Goal: Task Accomplishment & Management: Use online tool/utility

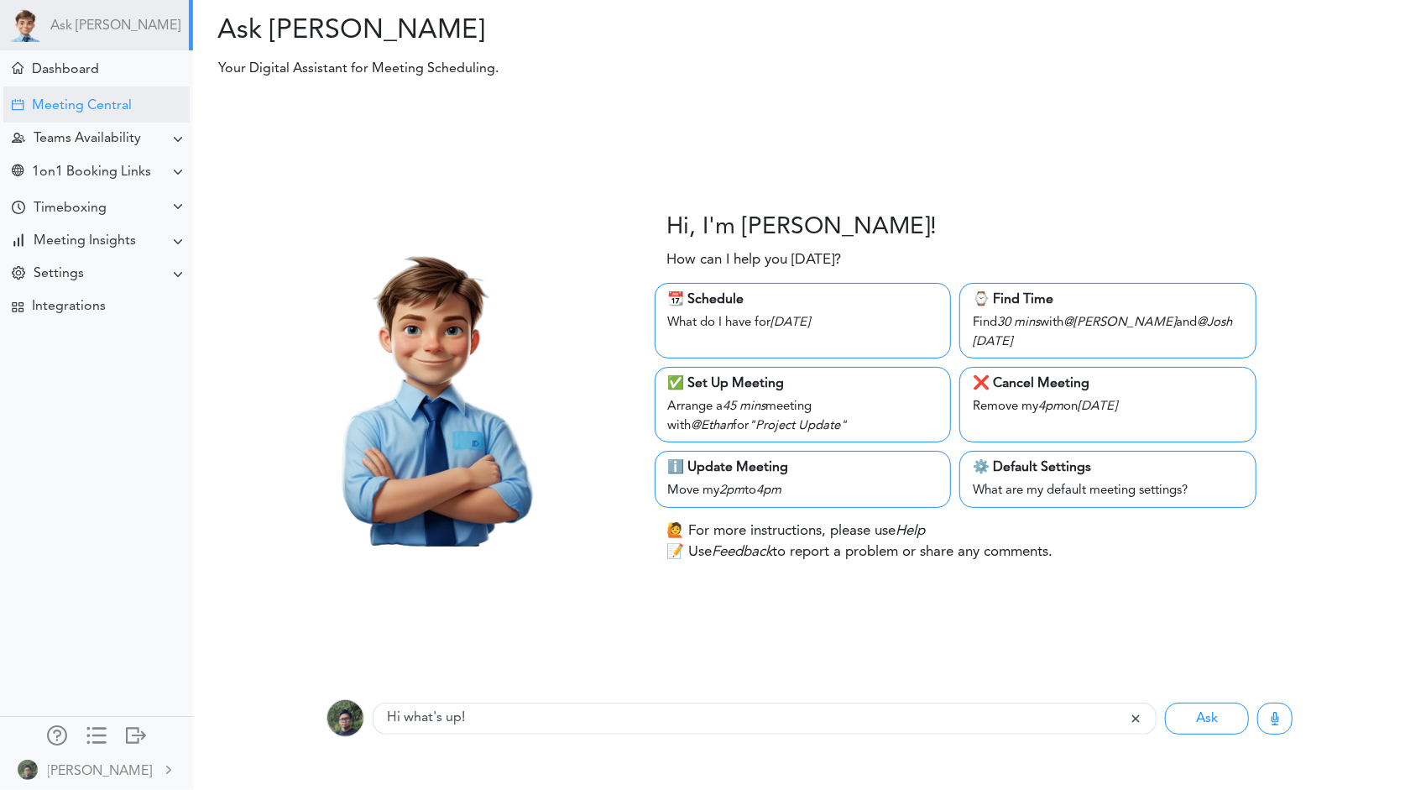
click at [118, 101] on div "Meeting Central" at bounding box center [82, 106] width 100 height 16
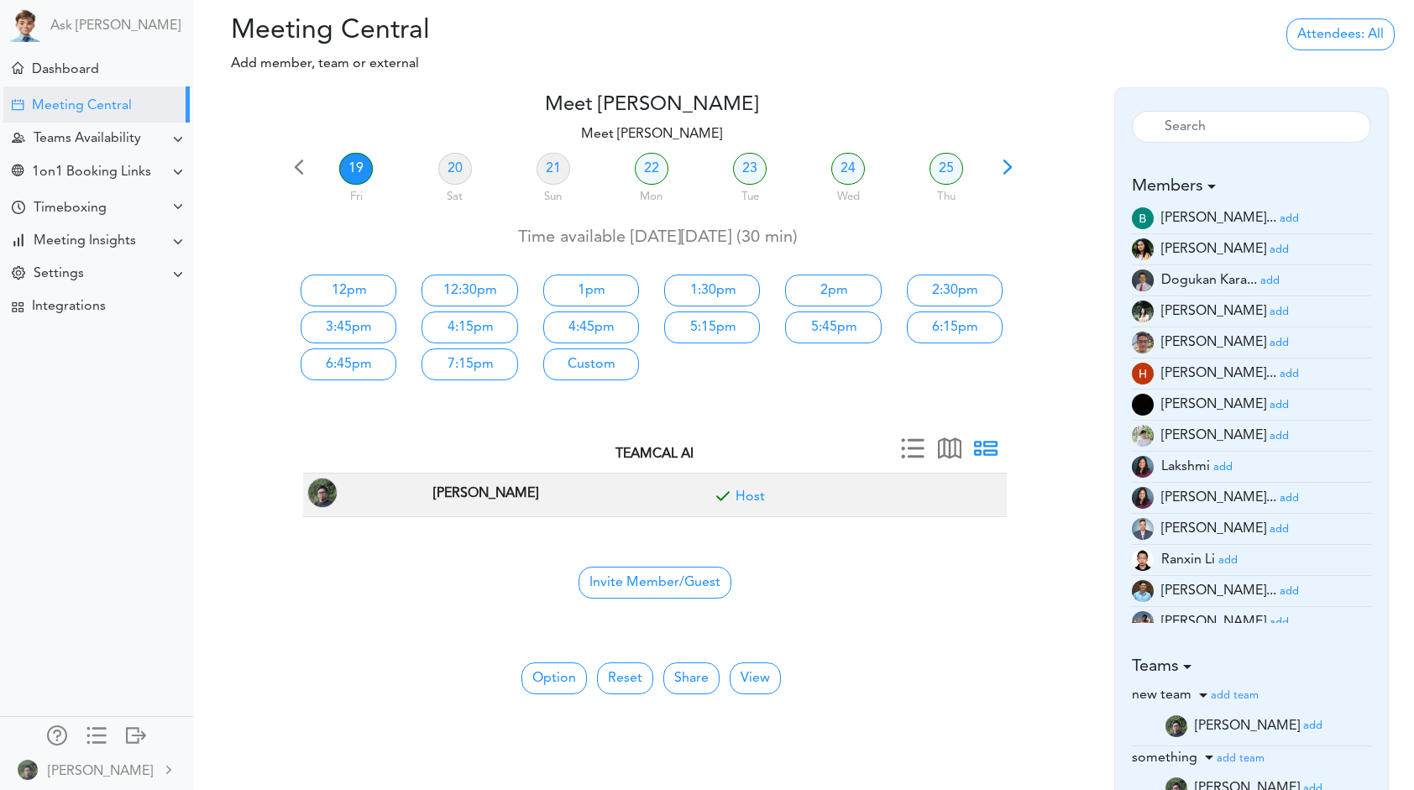
click at [1156, 77] on div "Attendees: All All Back to Back Anyone Anyone + Host" at bounding box center [1210, 51] width 407 height 72
click at [1280, 214] on small "add" at bounding box center [1289, 218] width 19 height 11
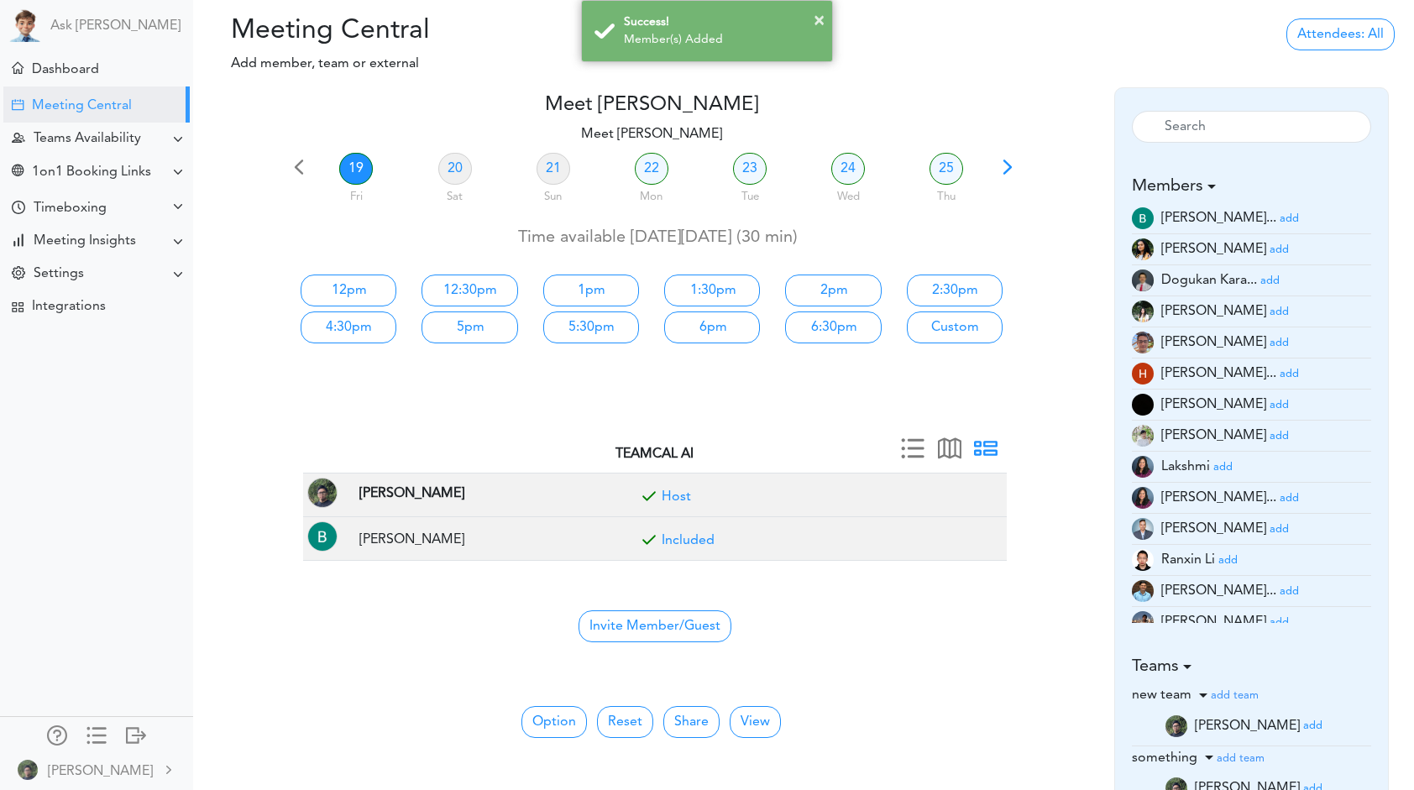
click at [1269, 245] on small "add" at bounding box center [1278, 249] width 19 height 11
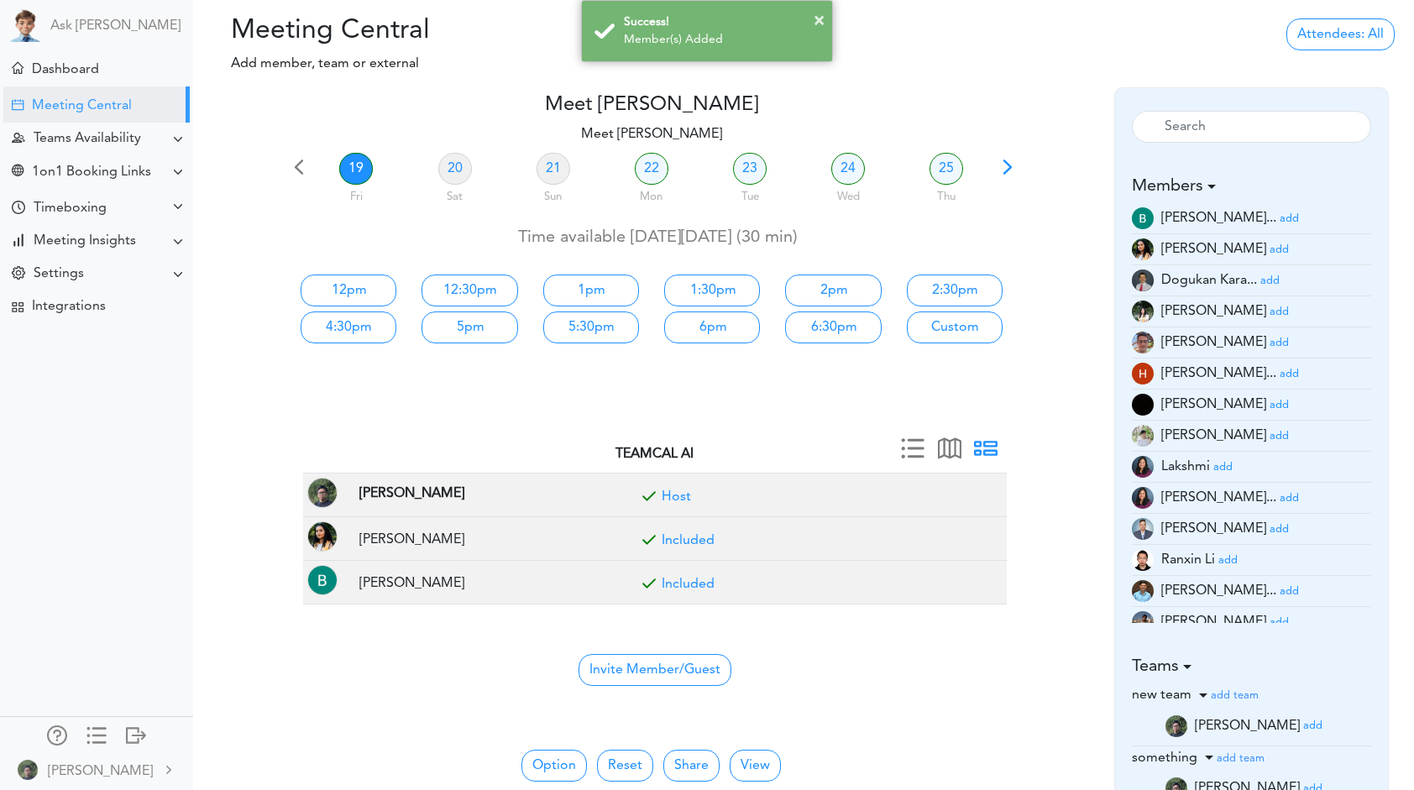
click at [1269, 315] on small "add" at bounding box center [1278, 311] width 19 height 11
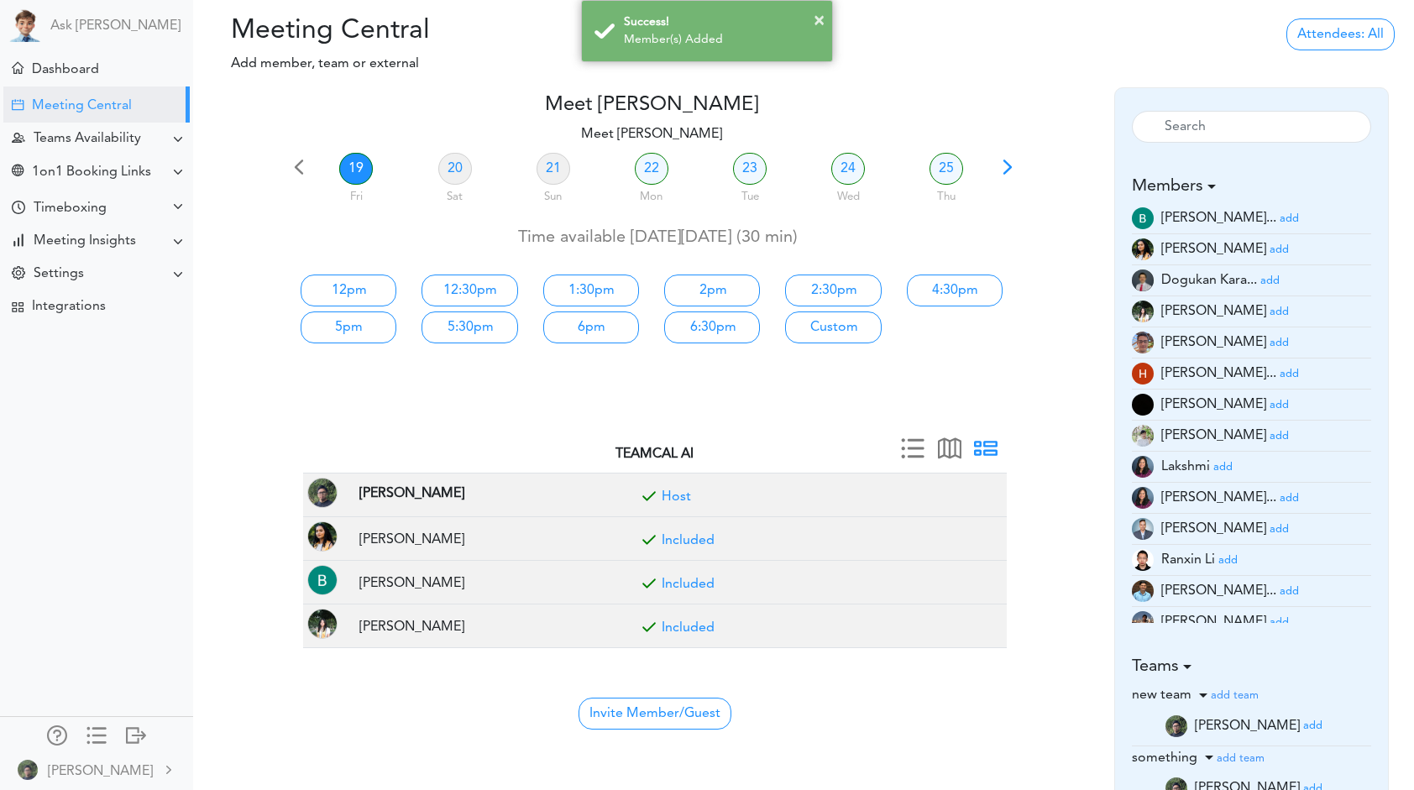
click at [1269, 344] on small "add" at bounding box center [1278, 343] width 19 height 11
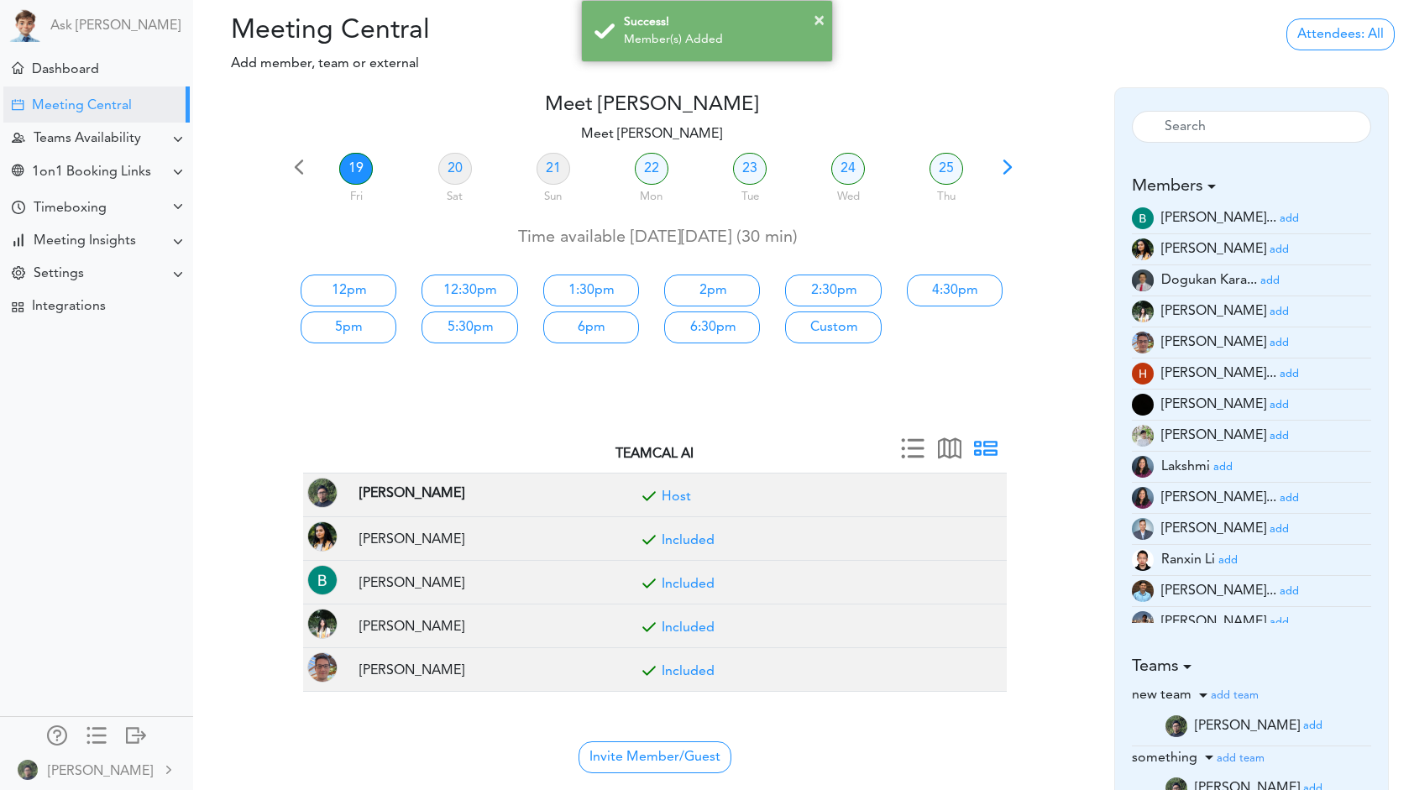
click at [1280, 370] on small "add" at bounding box center [1289, 374] width 19 height 11
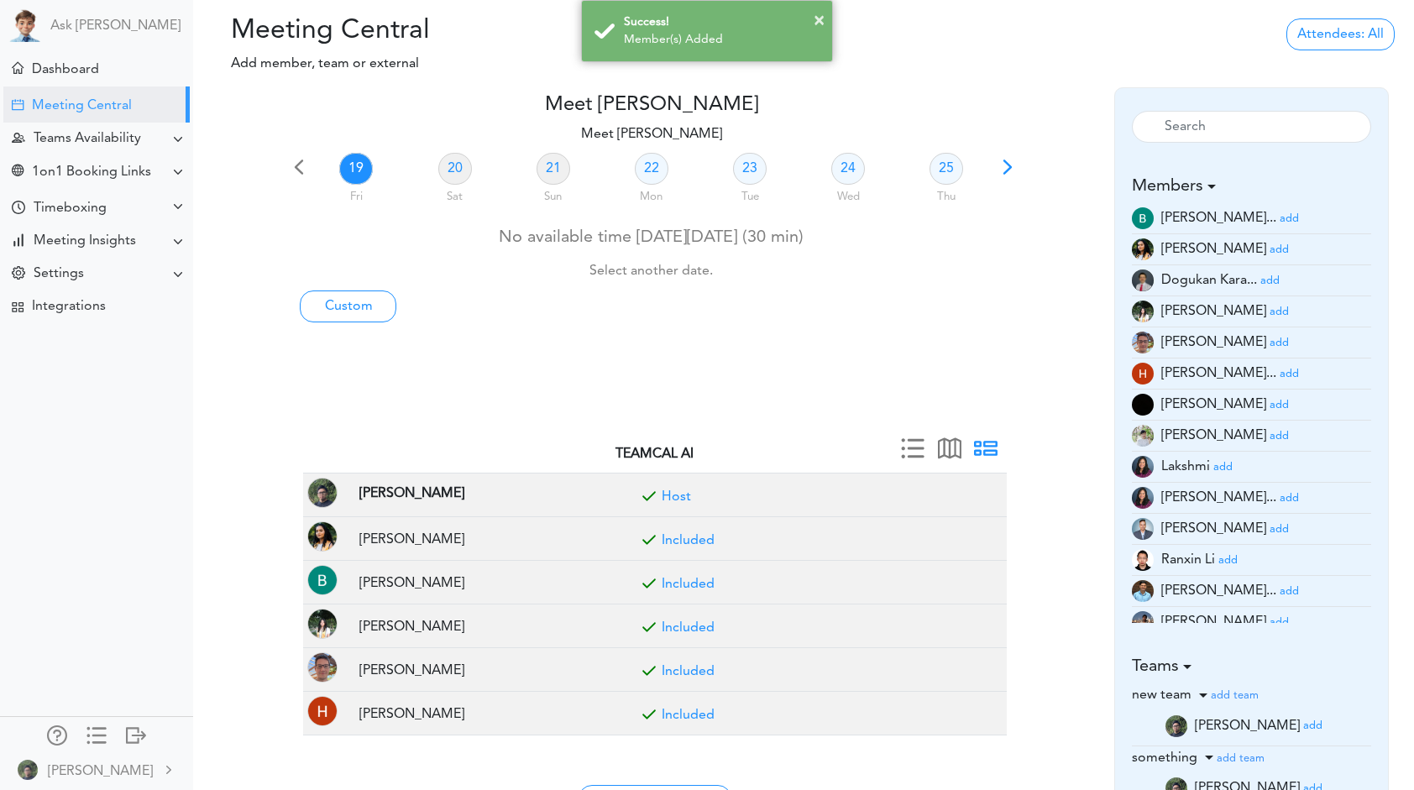
click at [1269, 406] on small "add" at bounding box center [1278, 405] width 19 height 11
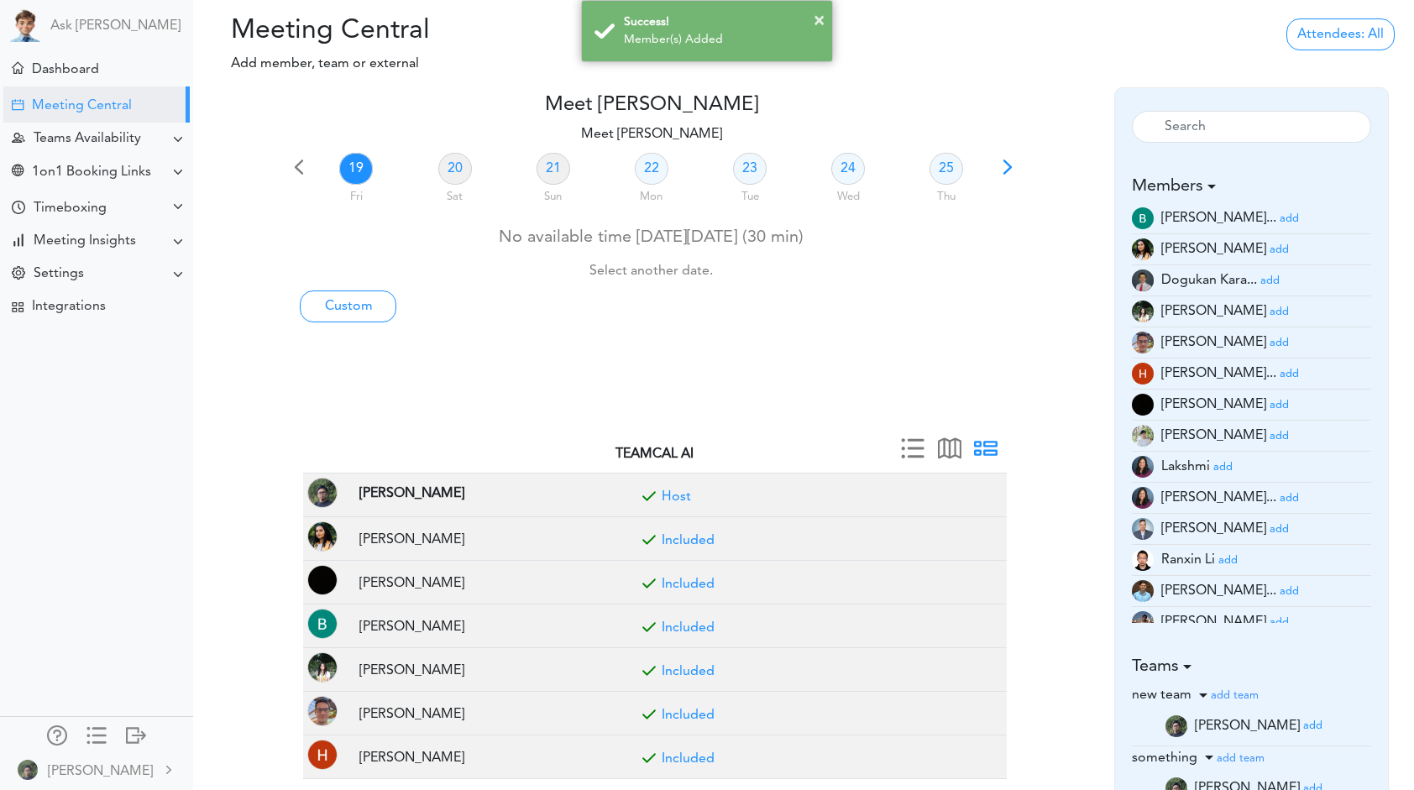
click at [1269, 526] on small "add" at bounding box center [1278, 529] width 19 height 11
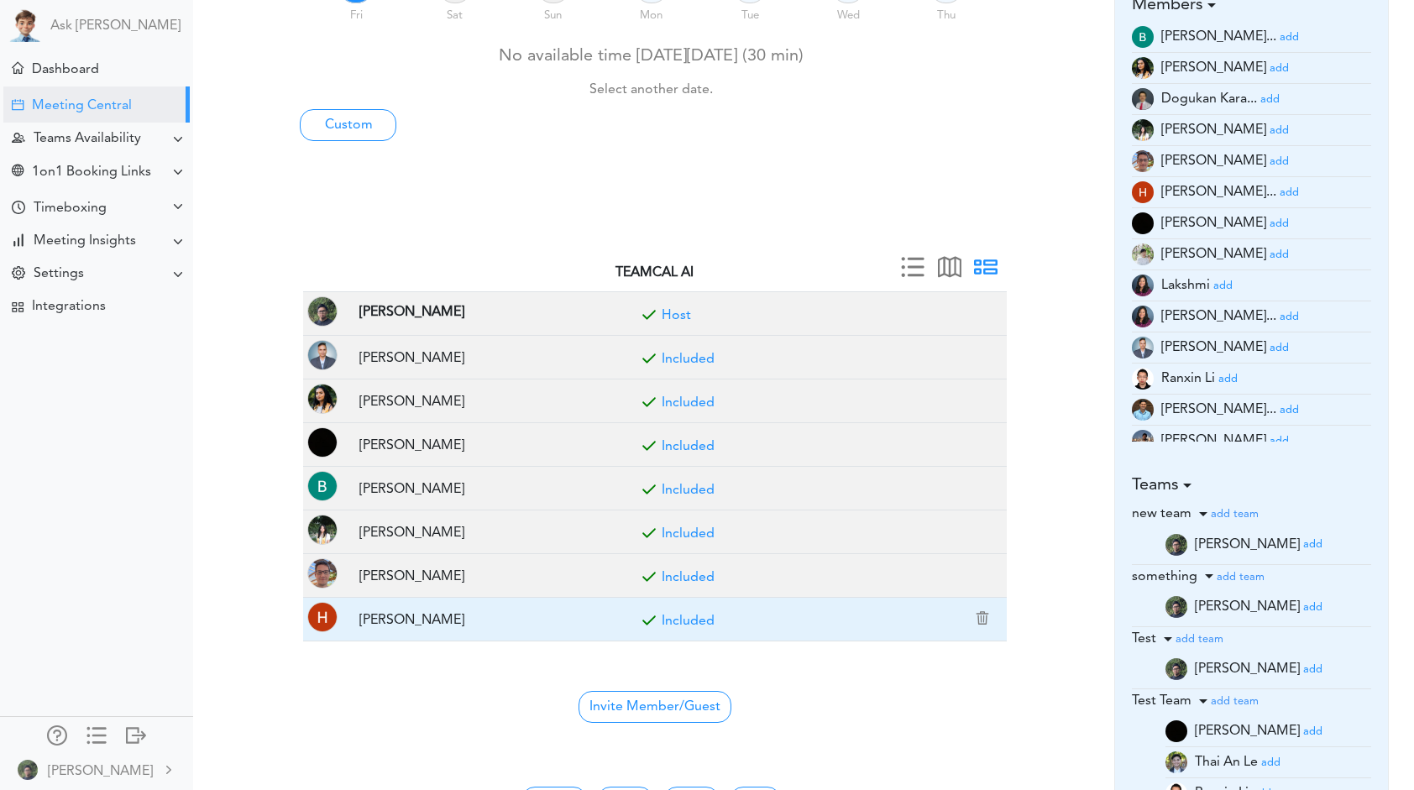
scroll to position [168, 0]
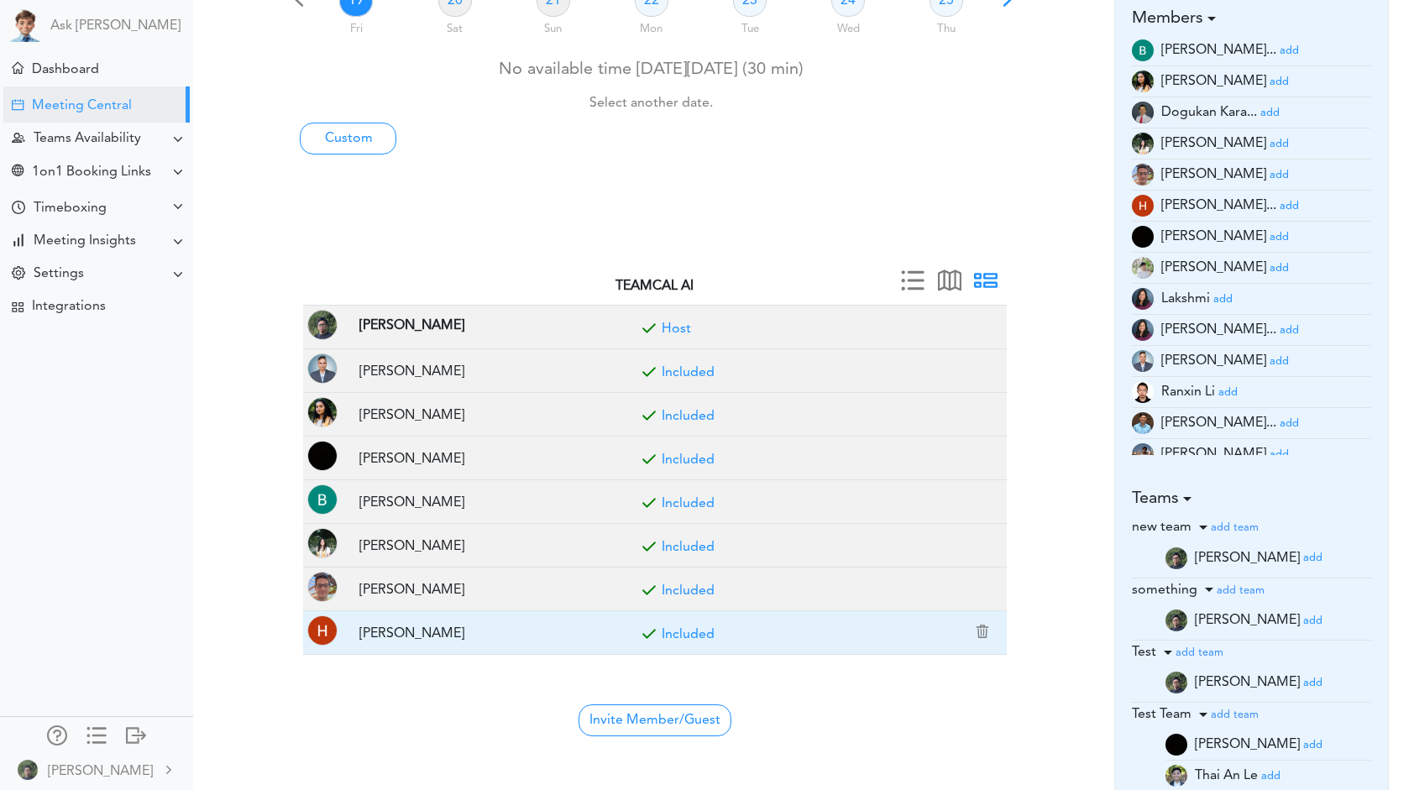
click at [699, 628] on link "Included" at bounding box center [688, 634] width 53 height 13
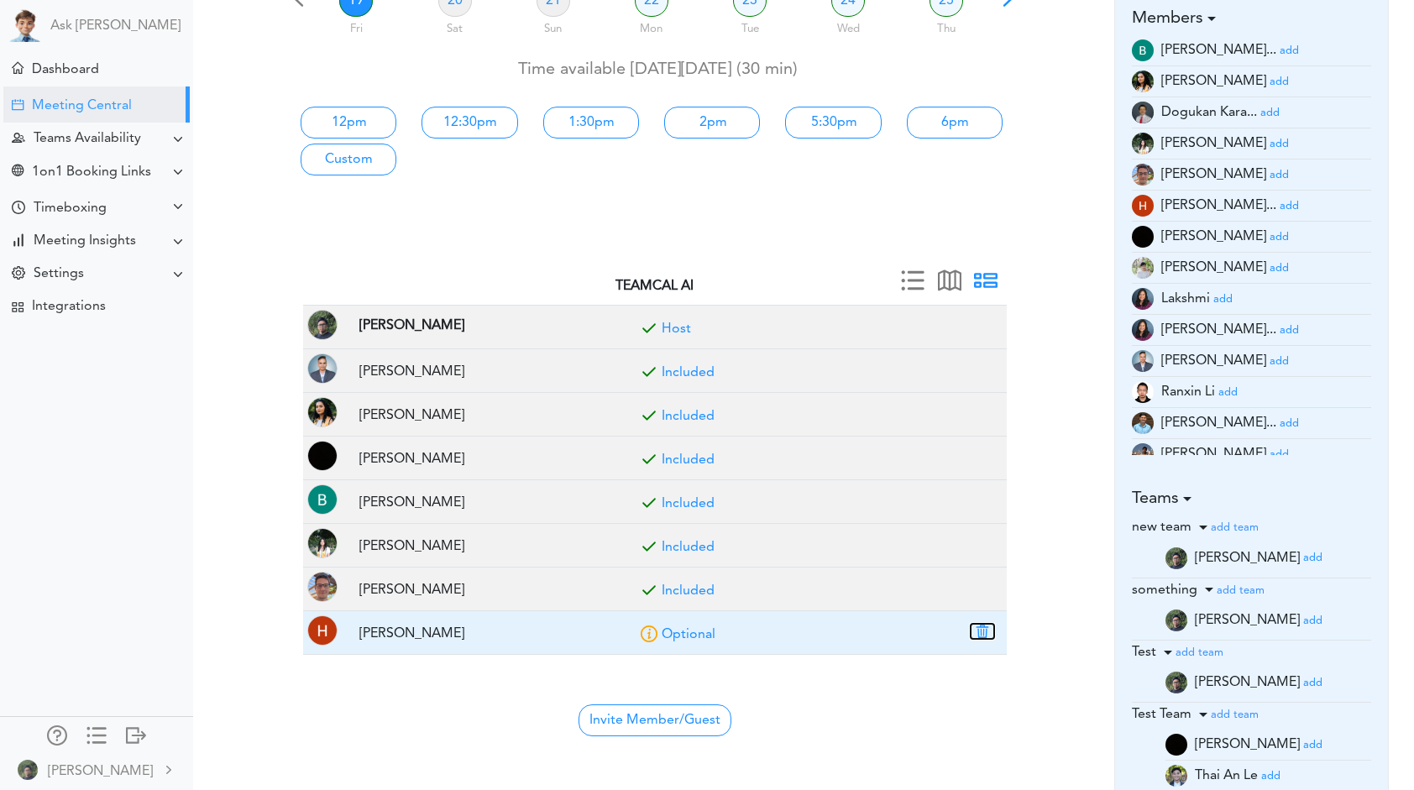
click at [983, 624] on button "button" at bounding box center [983, 631] width 24 height 15
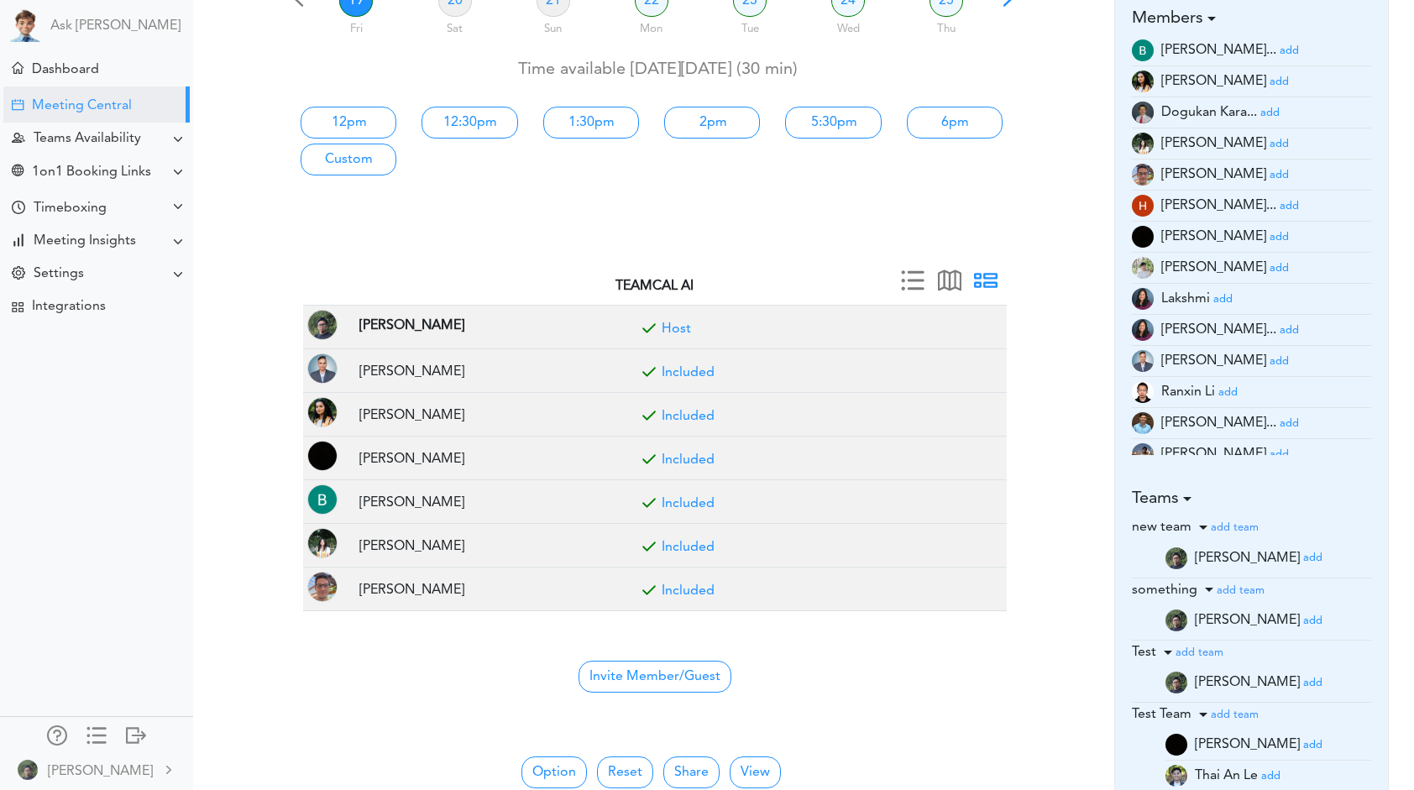
click at [1229, 391] on small "add" at bounding box center [1227, 392] width 19 height 11
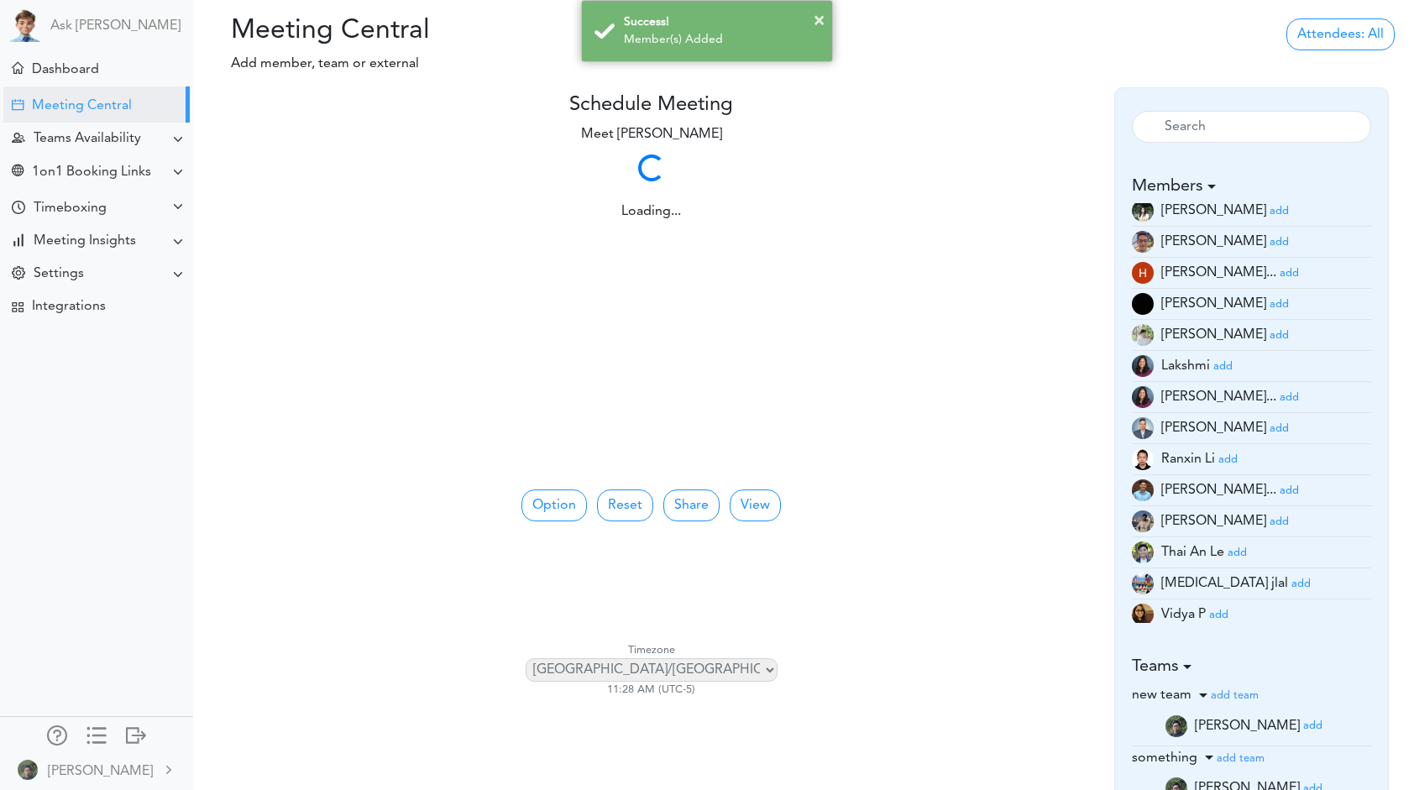
scroll to position [143, 0]
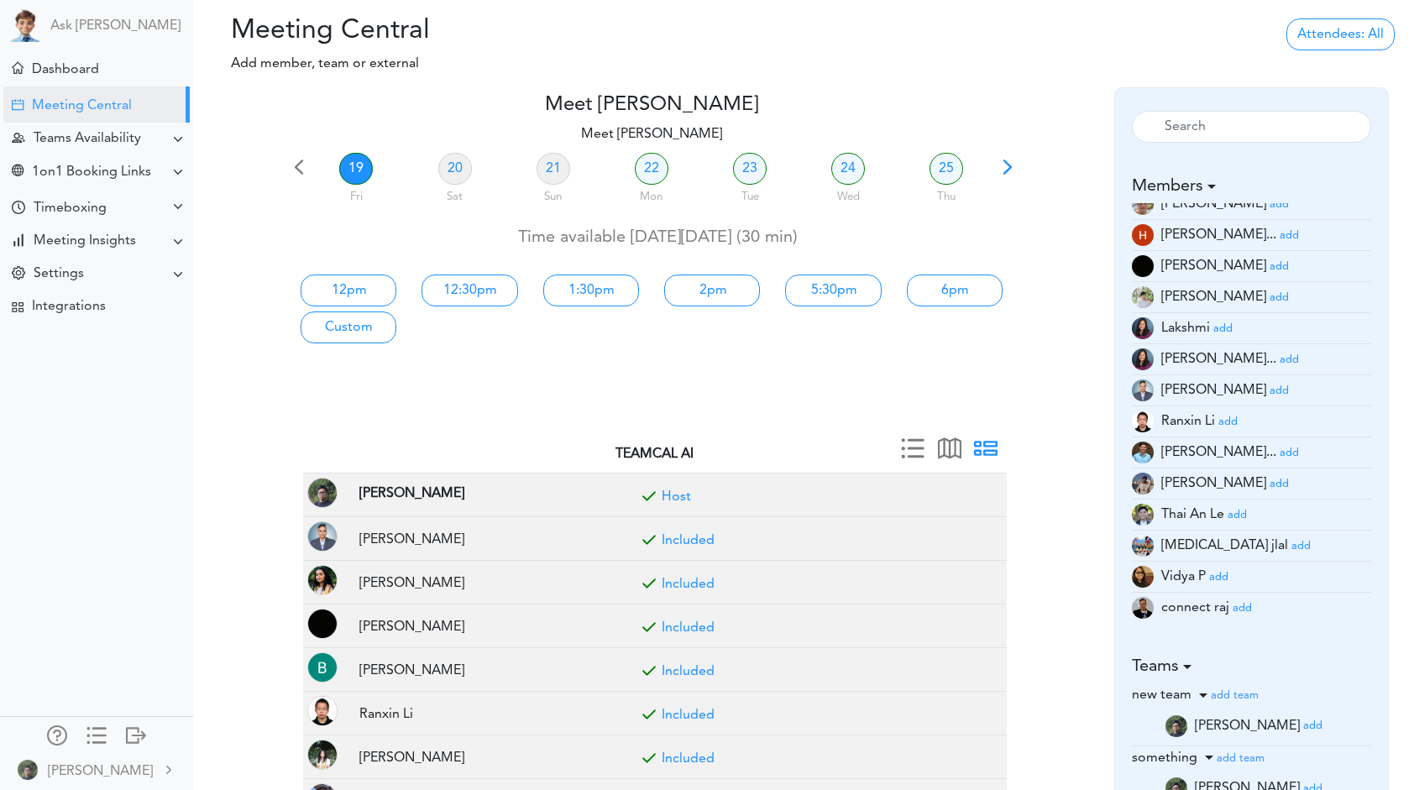
click at [1236, 512] on small "add" at bounding box center [1237, 515] width 19 height 11
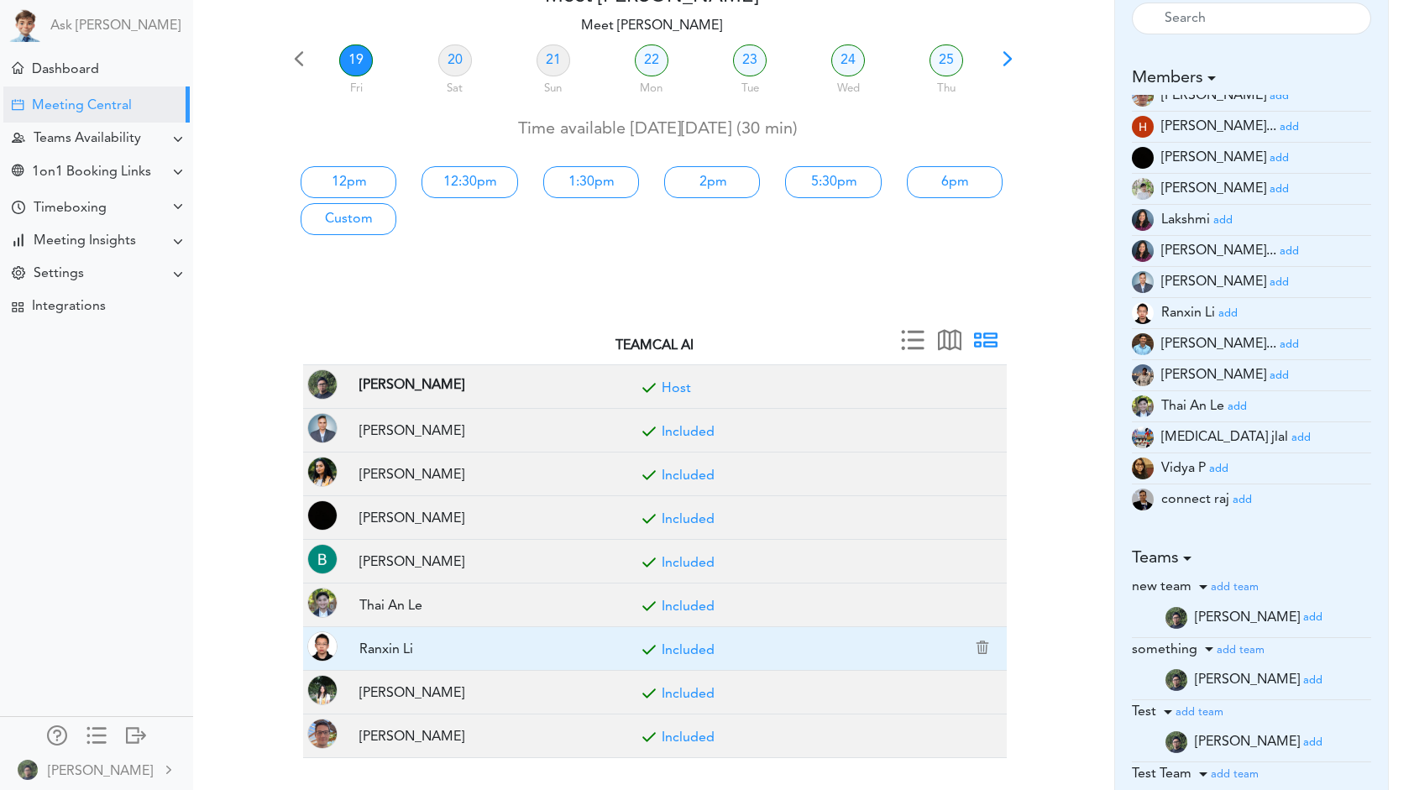
scroll to position [168, 0]
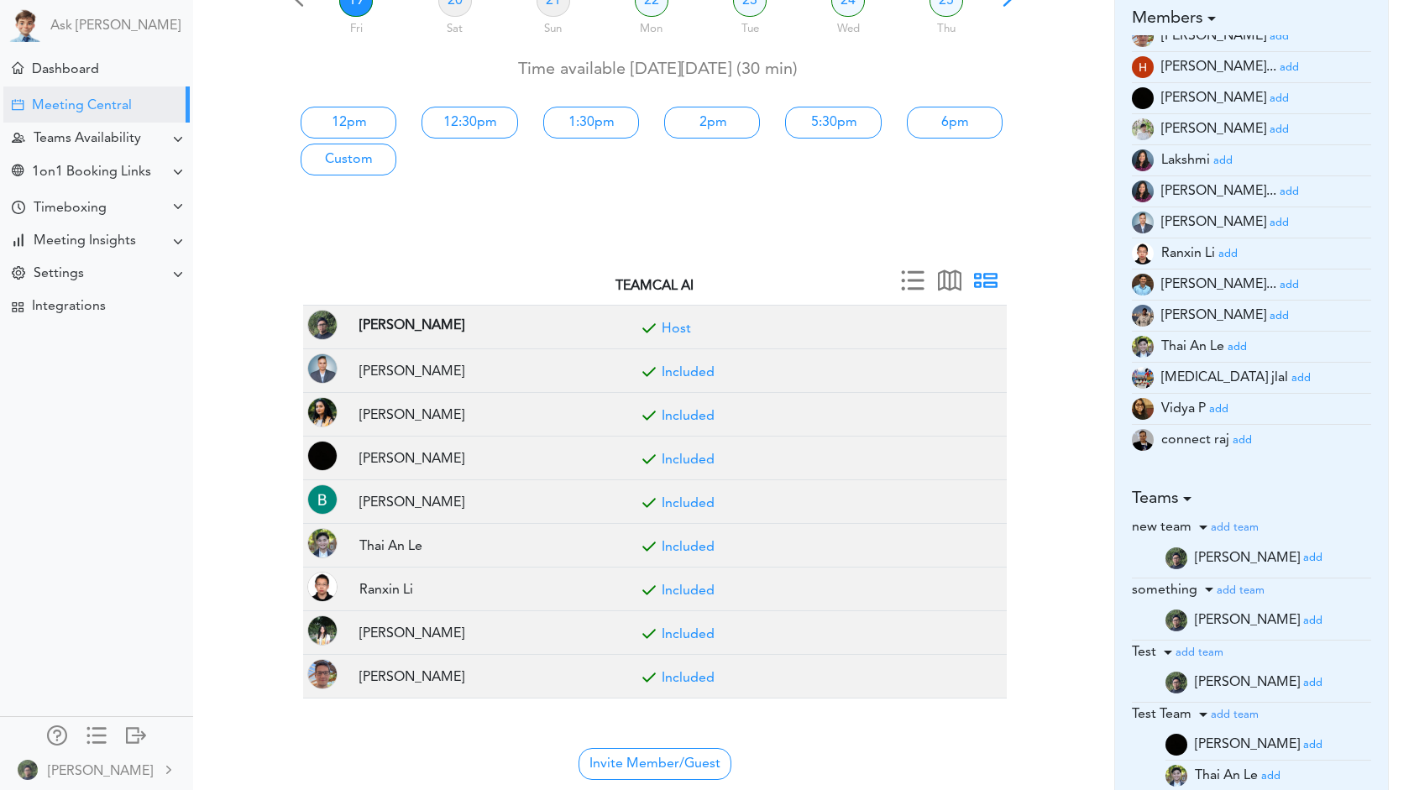
click at [1215, 410] on small "add" at bounding box center [1218, 409] width 19 height 11
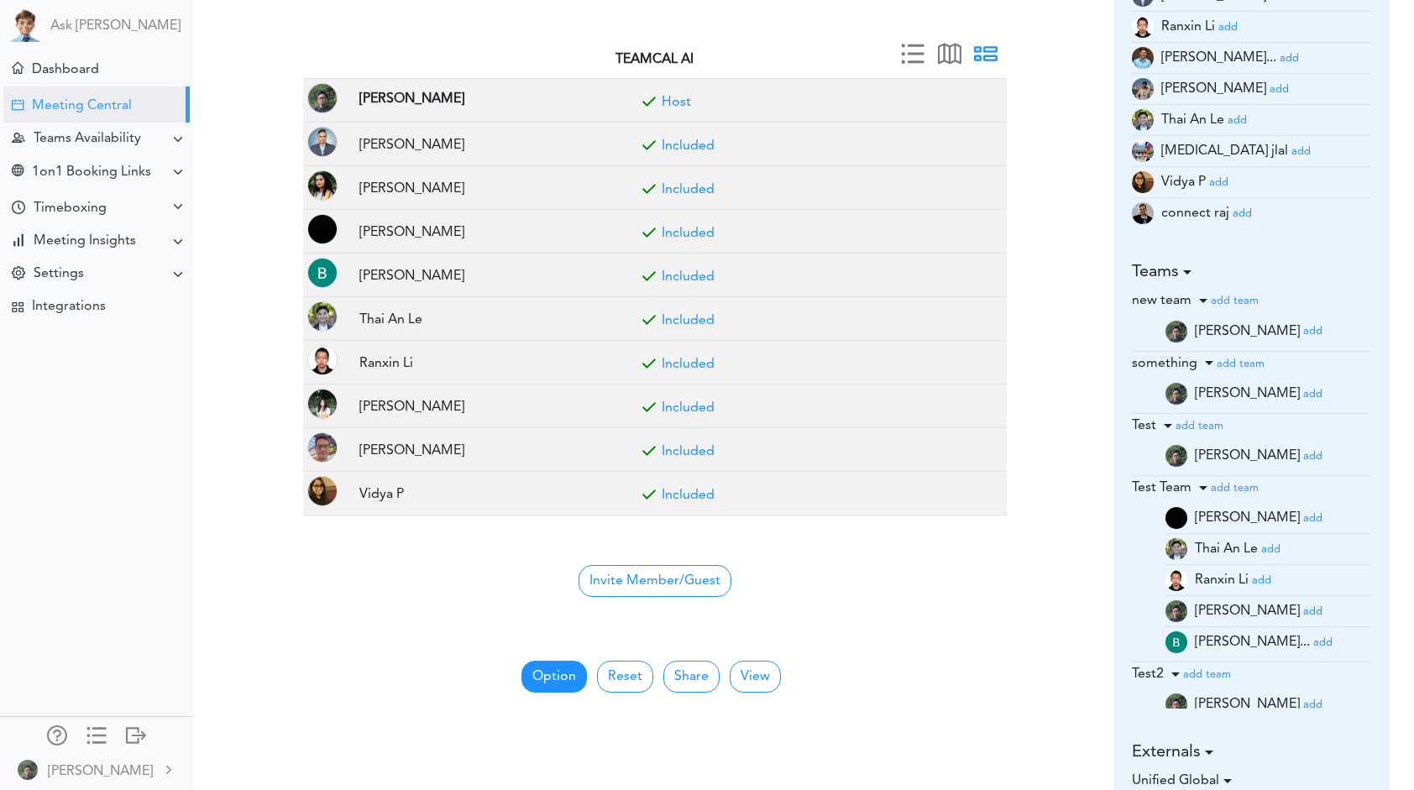
scroll to position [420, 0]
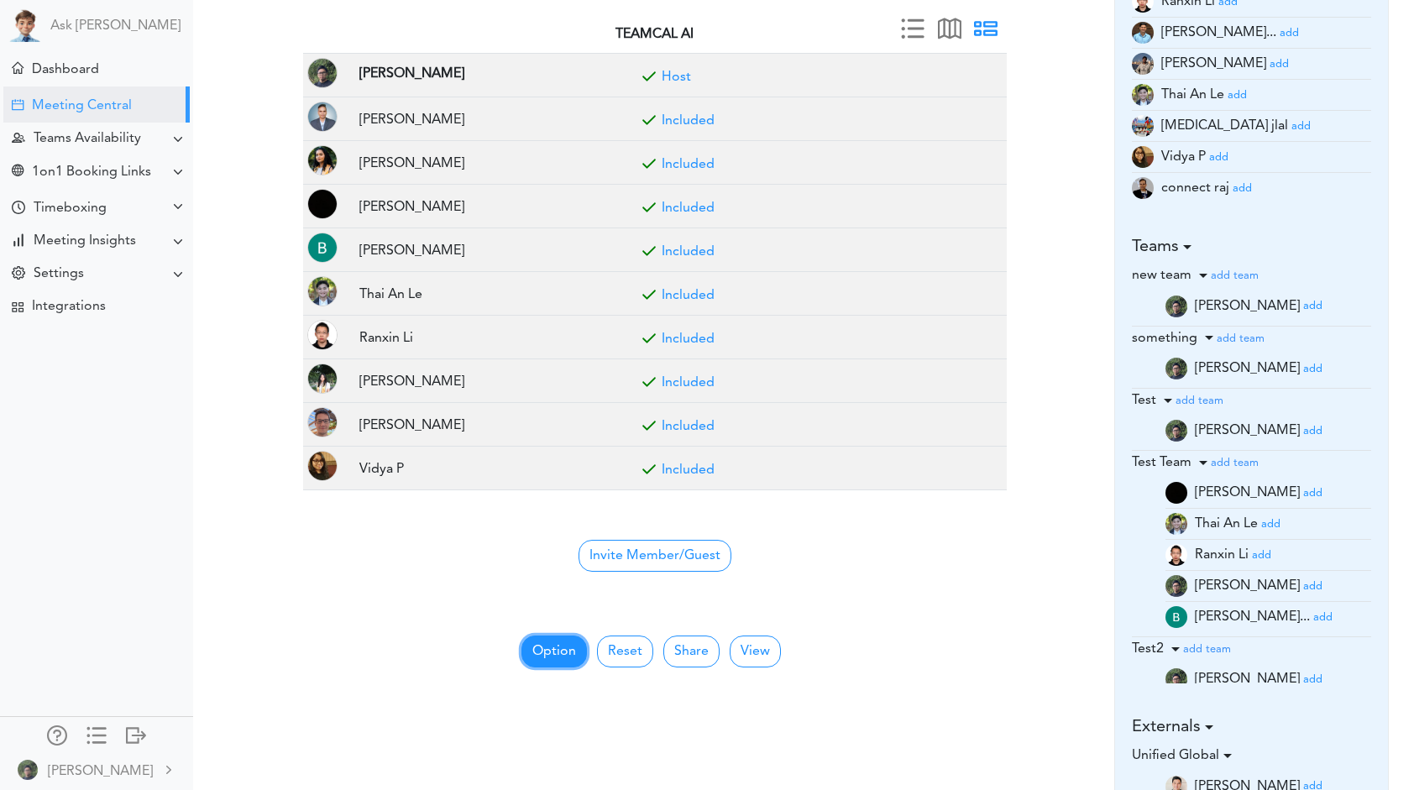
click at [539, 641] on button "Option" at bounding box center [553, 652] width 65 height 32
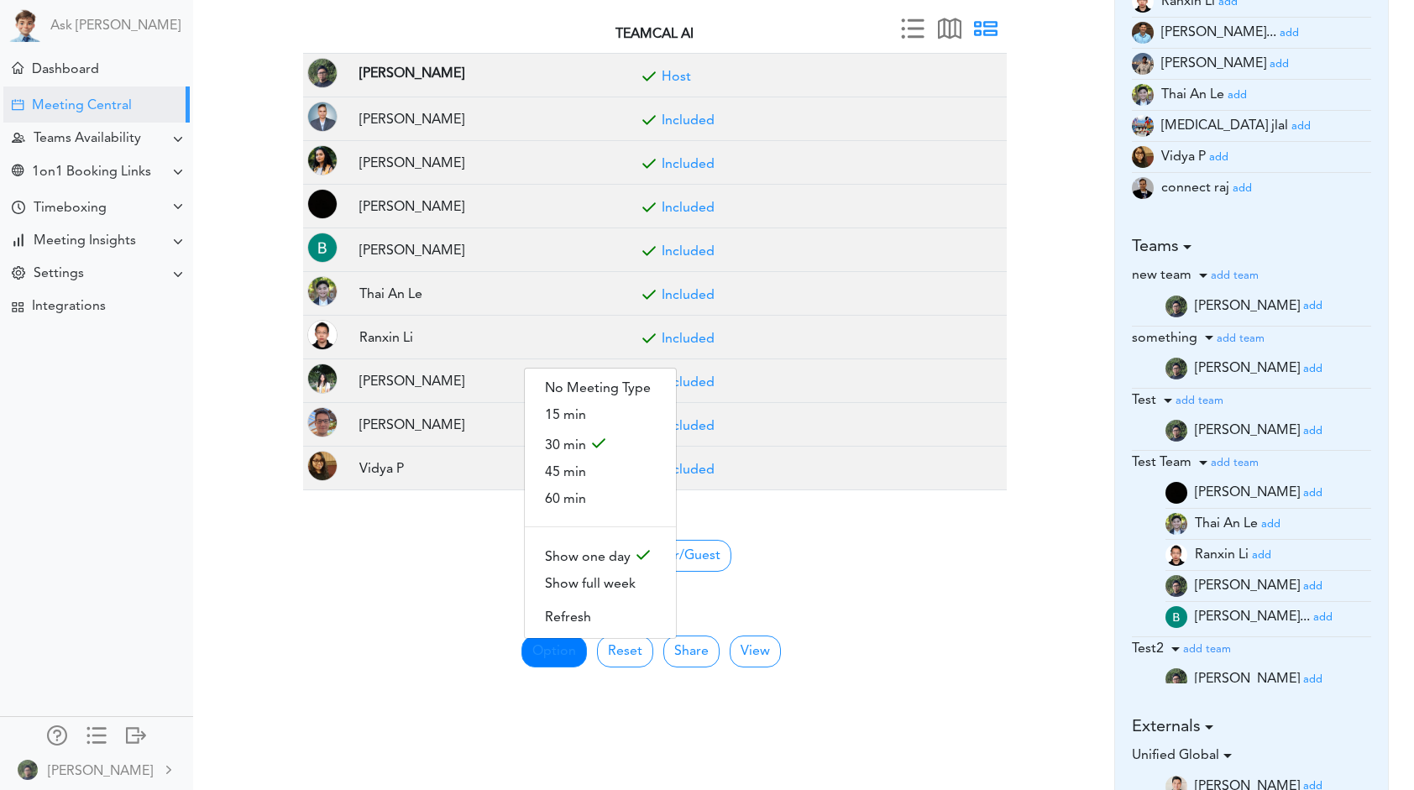
click at [479, 544] on center "Invite Member/Guest" at bounding box center [654, 554] width 683 height 35
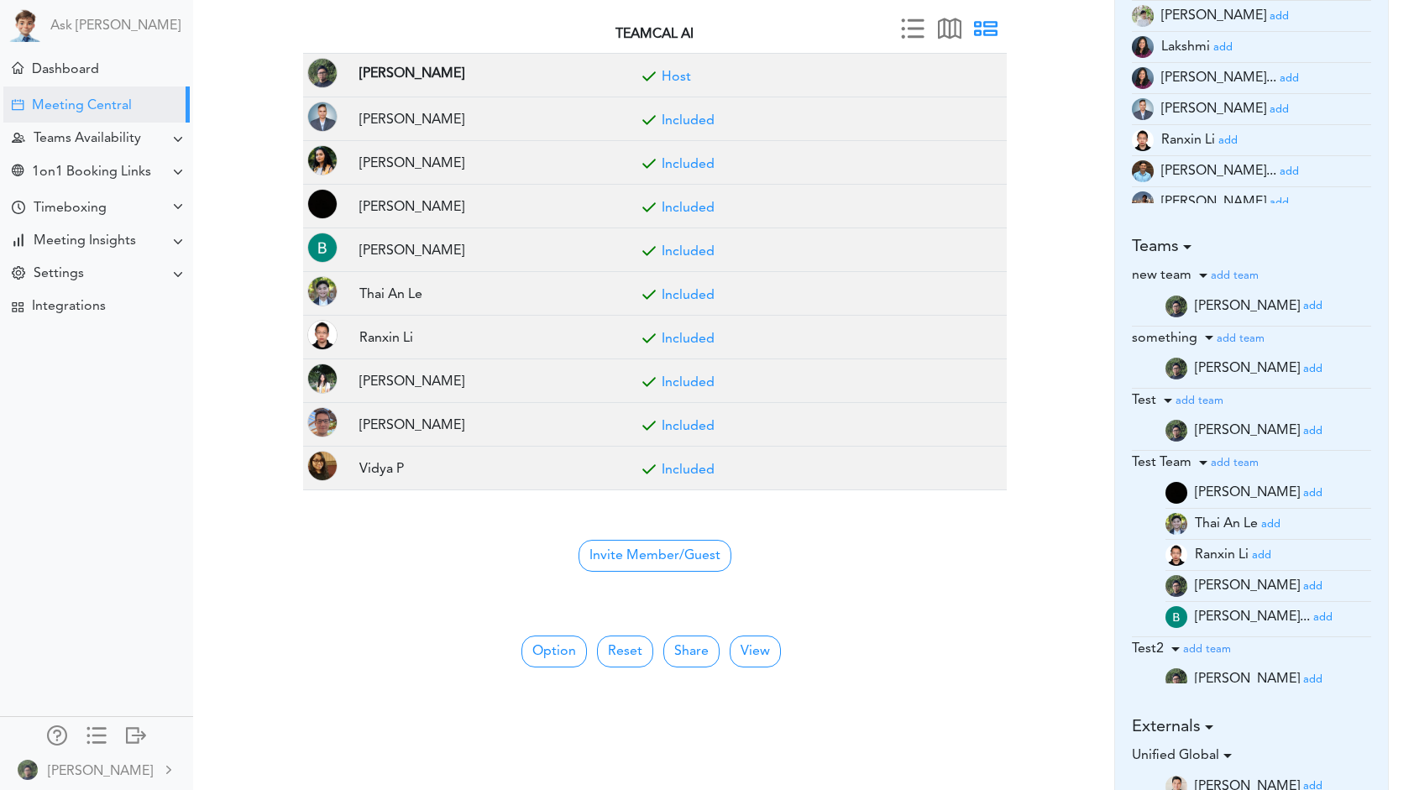
scroll to position [143, 0]
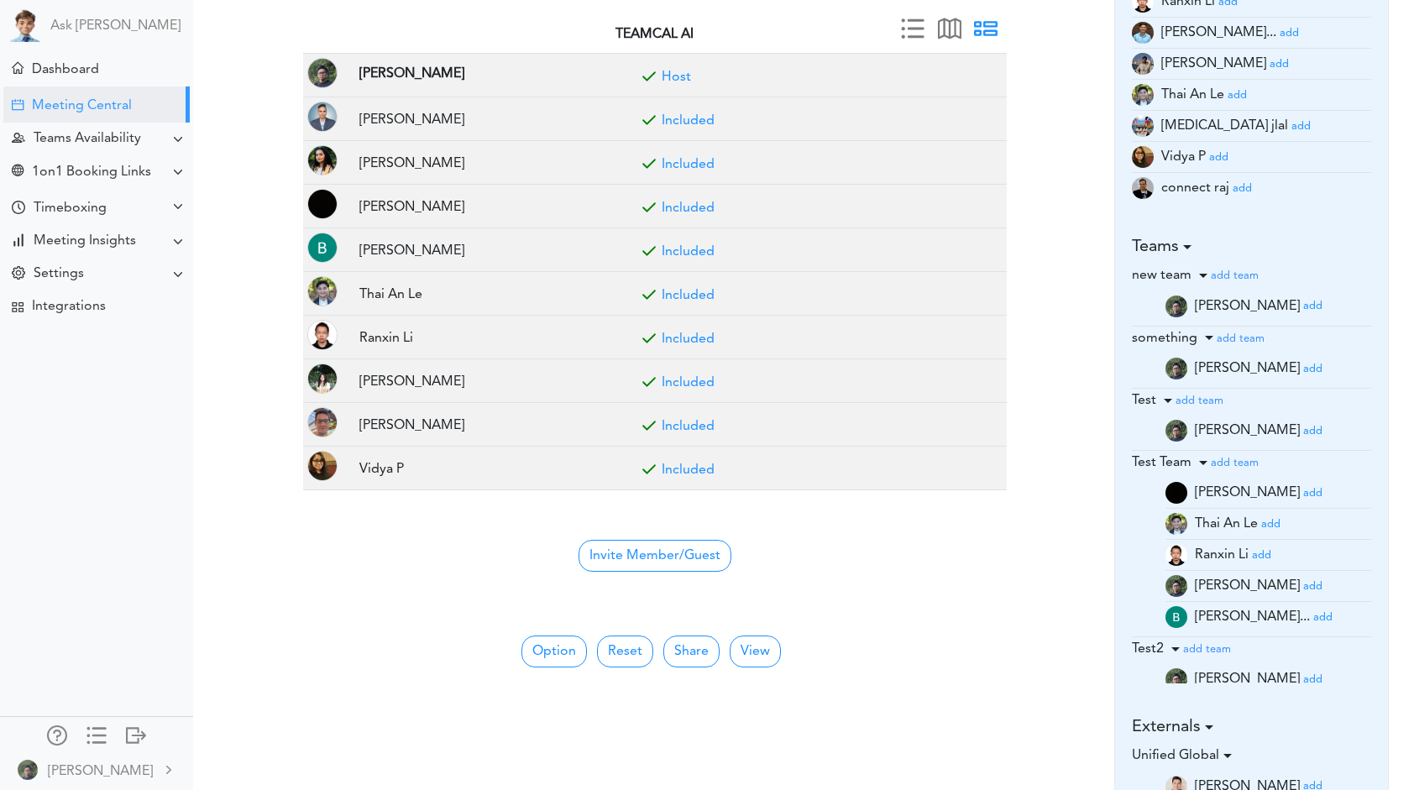
click at [153, 503] on div "Ask Theo Dashboard Meeting Central" at bounding box center [96, 395] width 193 height 790
click at [543, 636] on button "Option" at bounding box center [553, 652] width 65 height 32
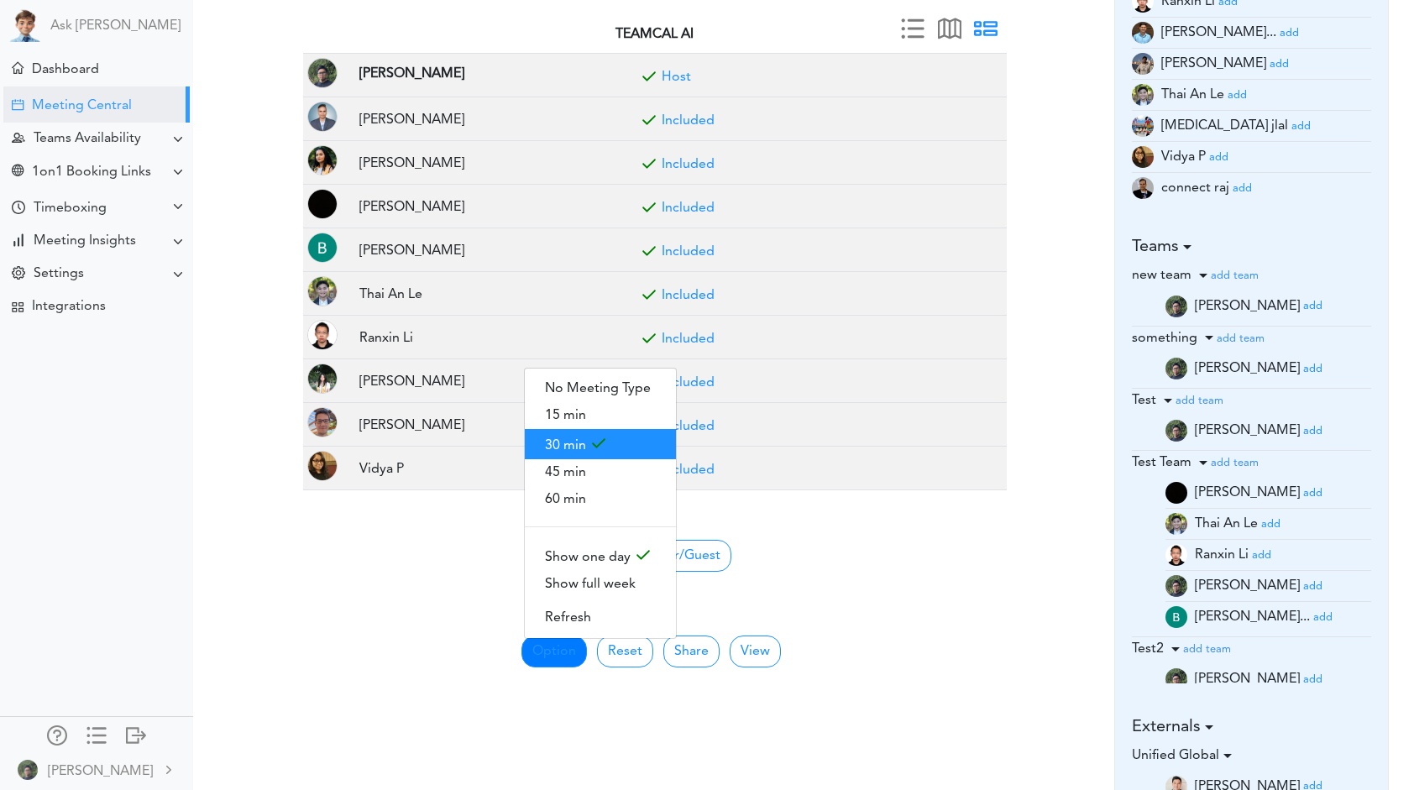
click at [607, 435] on span at bounding box center [598, 447] width 25 height 25
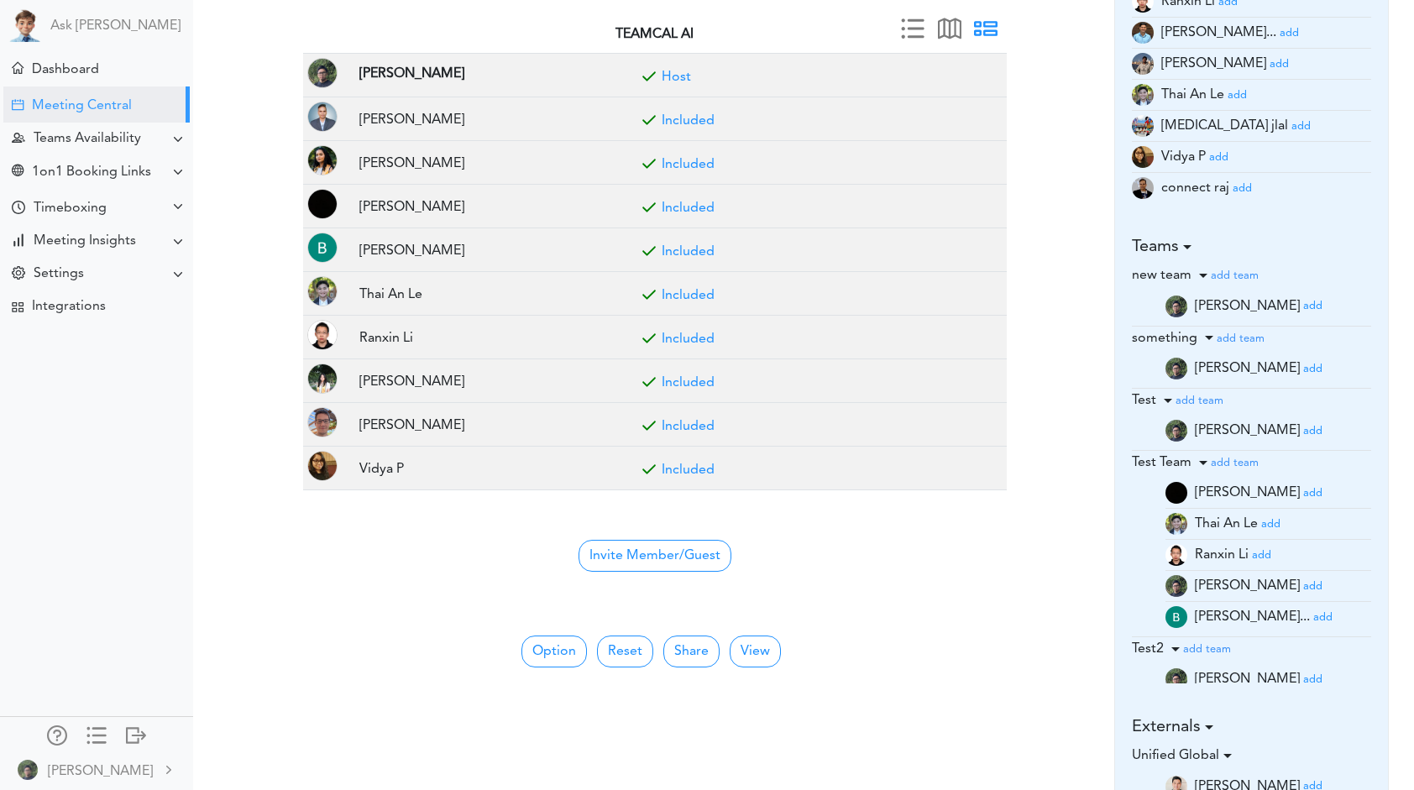
click at [388, 577] on div "Fri, Sep 19 EDT (UTC-4) Fri, Sep 19 12a 2a 4a 6a 8a 10a 12p 2p 4p 6p 8p 10p Lan…" at bounding box center [655, 306] width 704 height 578
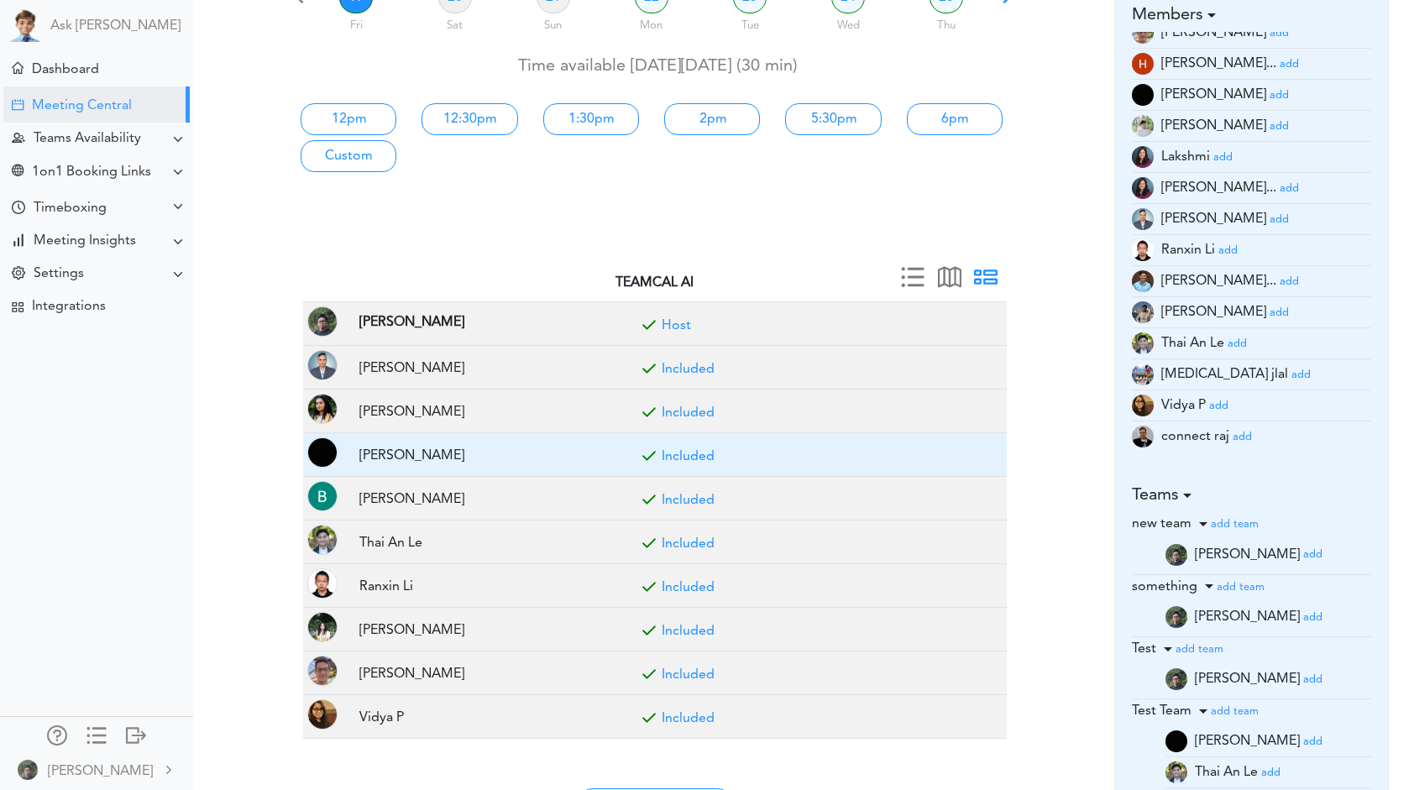
scroll to position [84, 0]
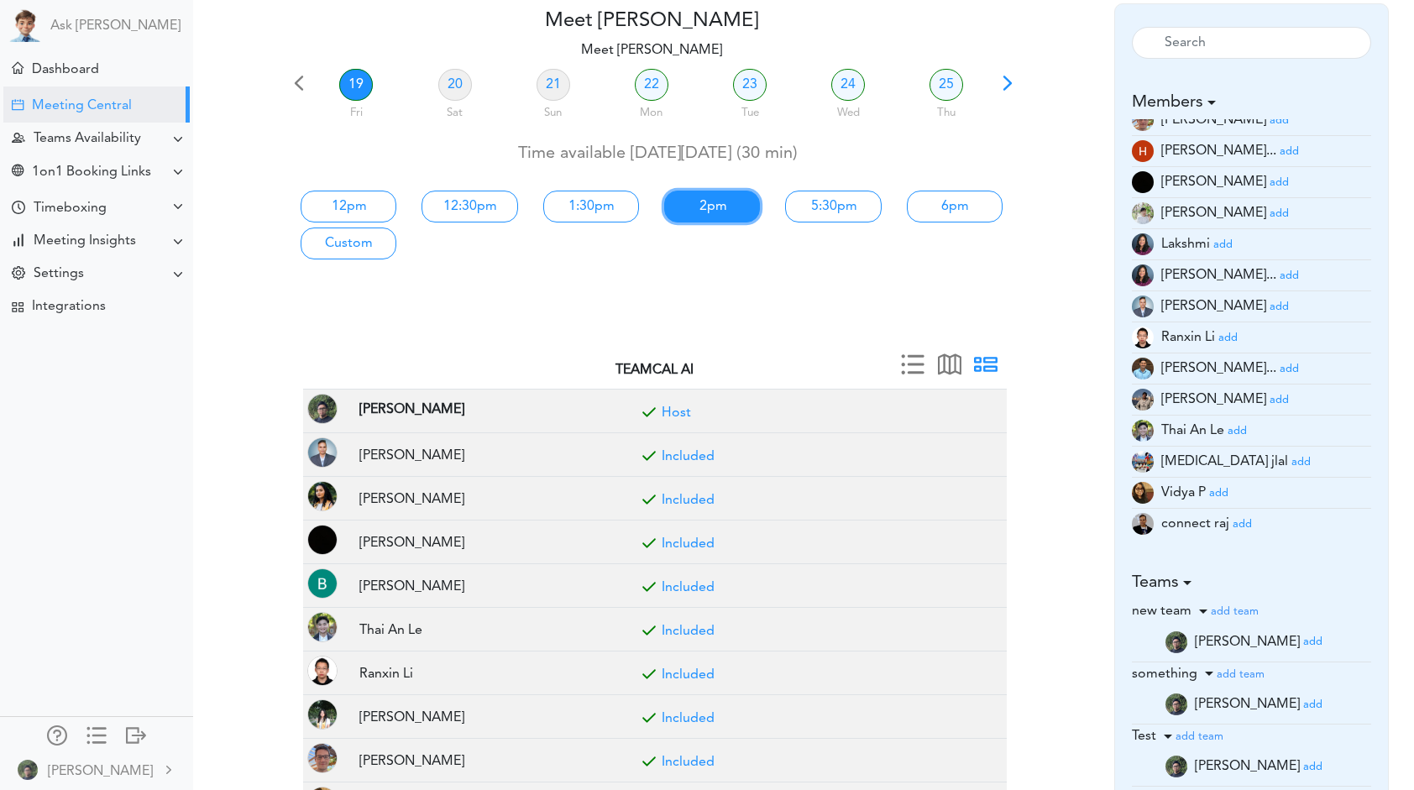
click at [724, 202] on link "2pm" at bounding box center [712, 207] width 96 height 32
type input "Meet [PERSON_NAME]"
type input "https://us05web.zoom.us/j/6464372548?pwd=ca8Z2vM5h6vYEHJWy2vvWjgbJXqC1p.1"
type input "2025-09-19T14:00"
type input "2025-09-19T14:30"
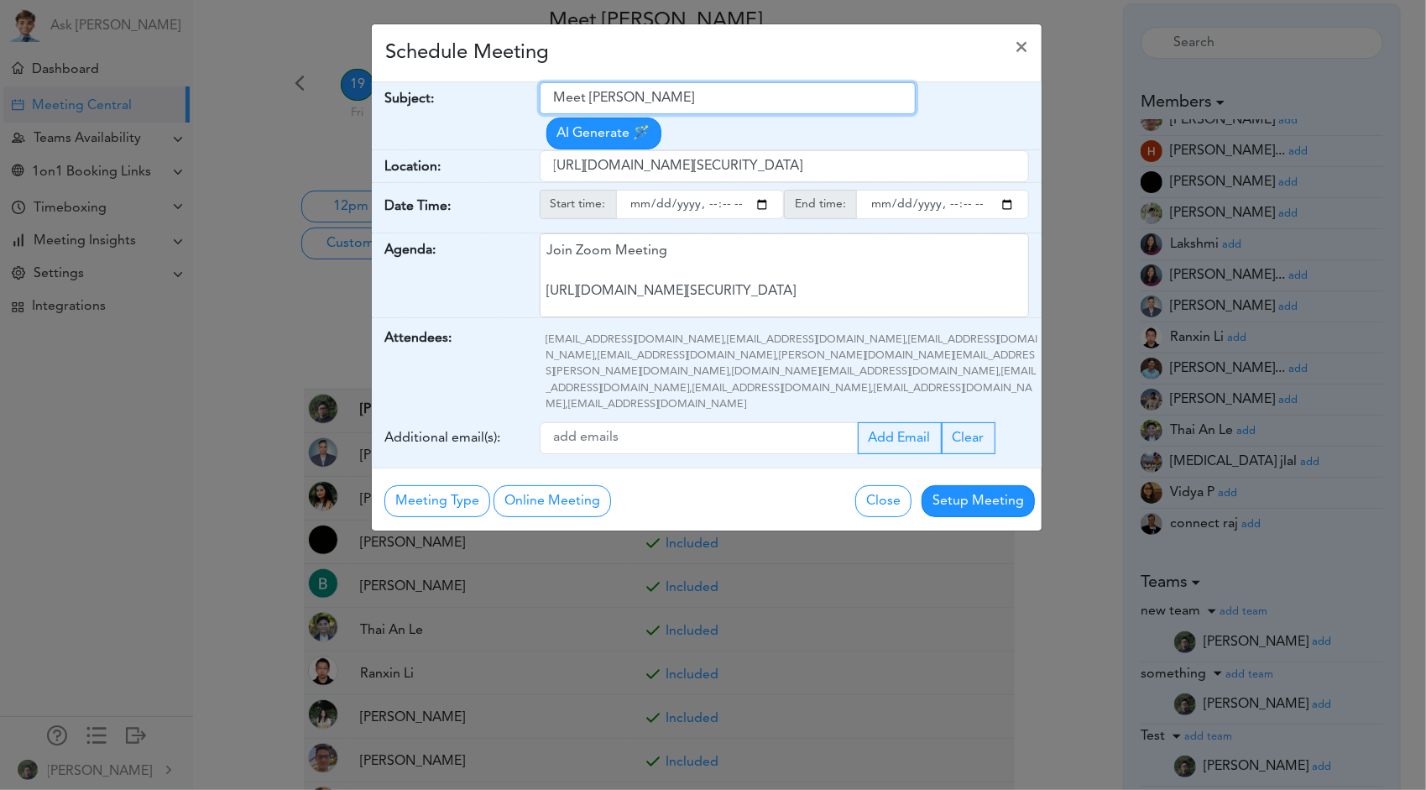
drag, startPoint x: 682, startPoint y: 90, endPoint x: 433, endPoint y: 38, distance: 253.9
click at [446, 29] on div "Schedule Meeting × Your Name: (required) Lanhui Lanhui Email: (required) lanhui…" at bounding box center [707, 278] width 672 height 508
type input "90 days presentation"
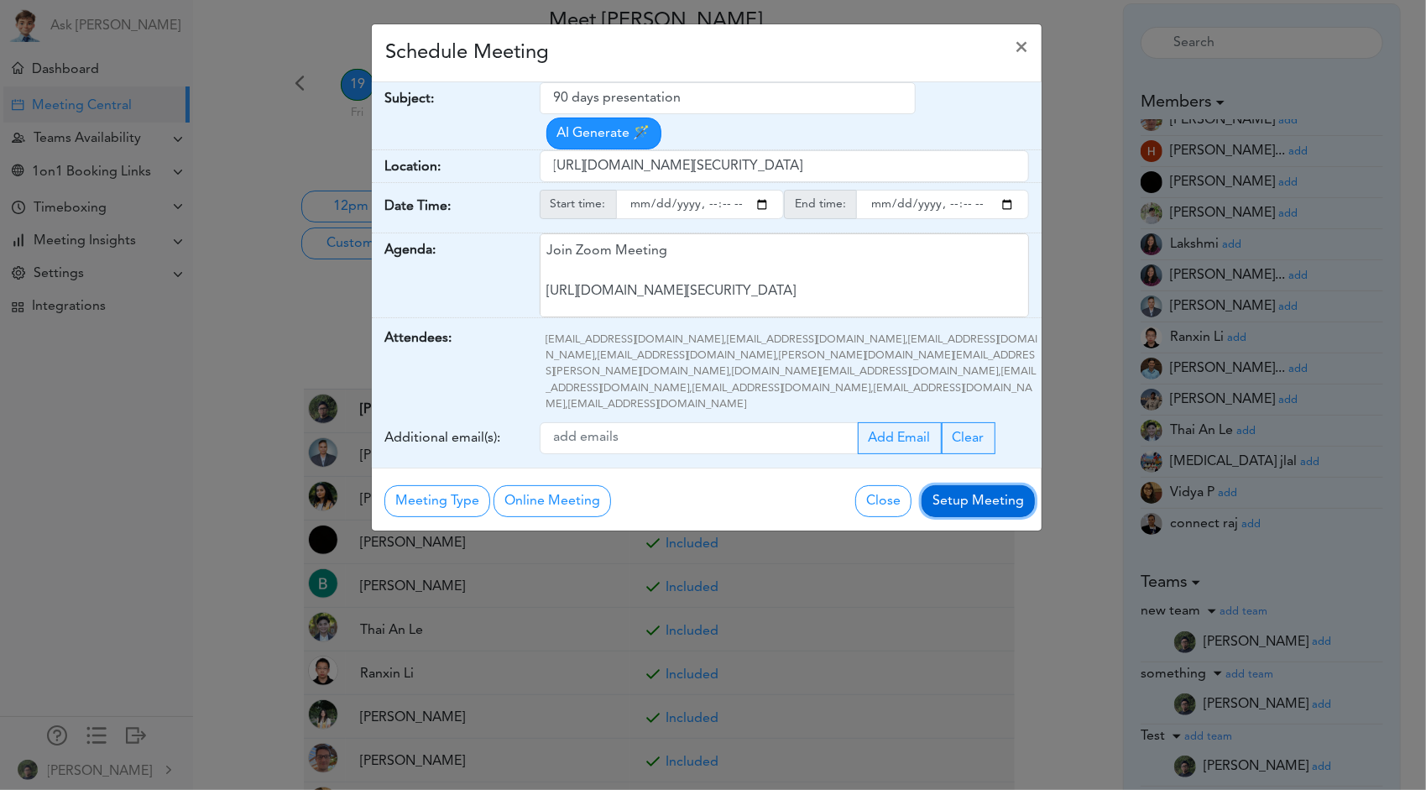
click at [997, 485] on button "Setup Meeting" at bounding box center [978, 501] width 113 height 32
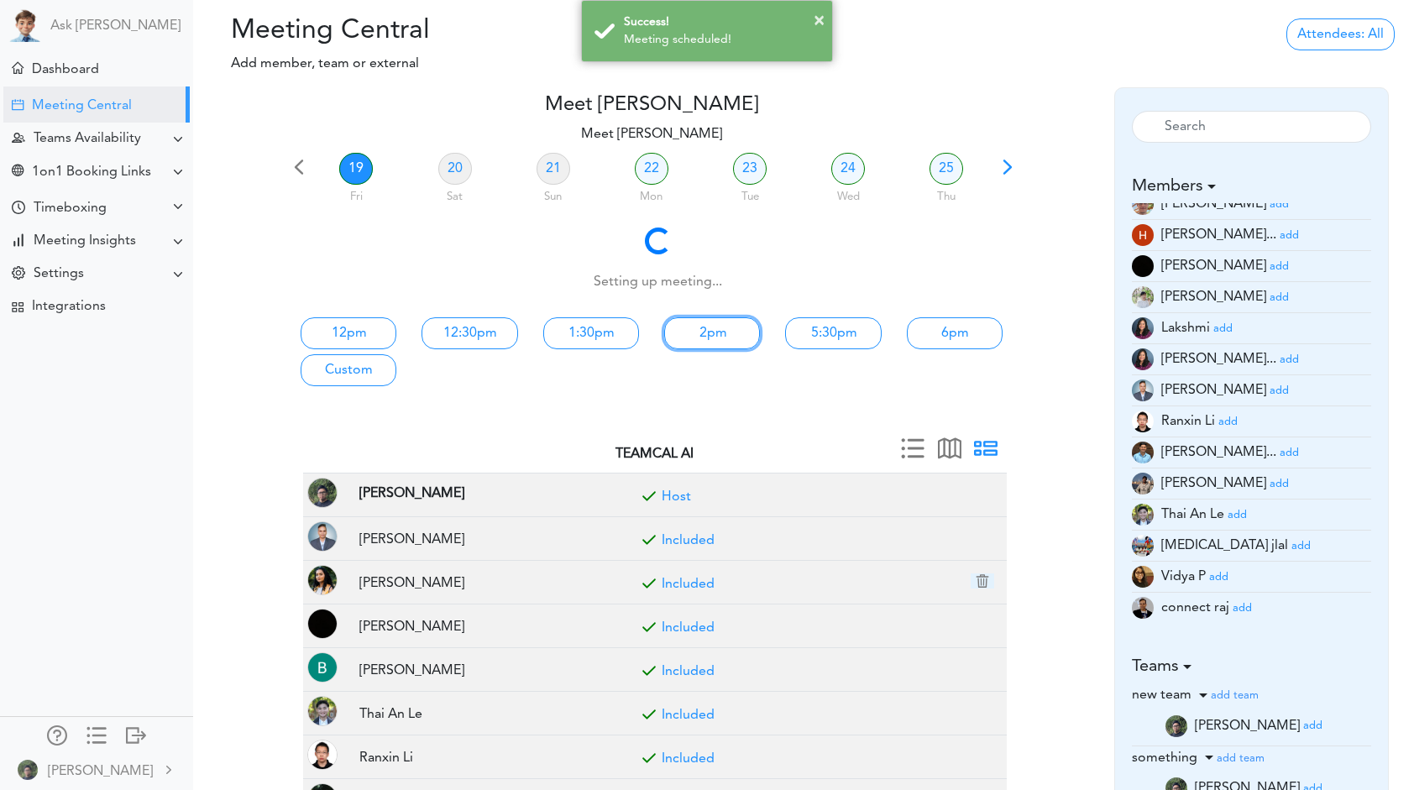
scroll to position [0, 0]
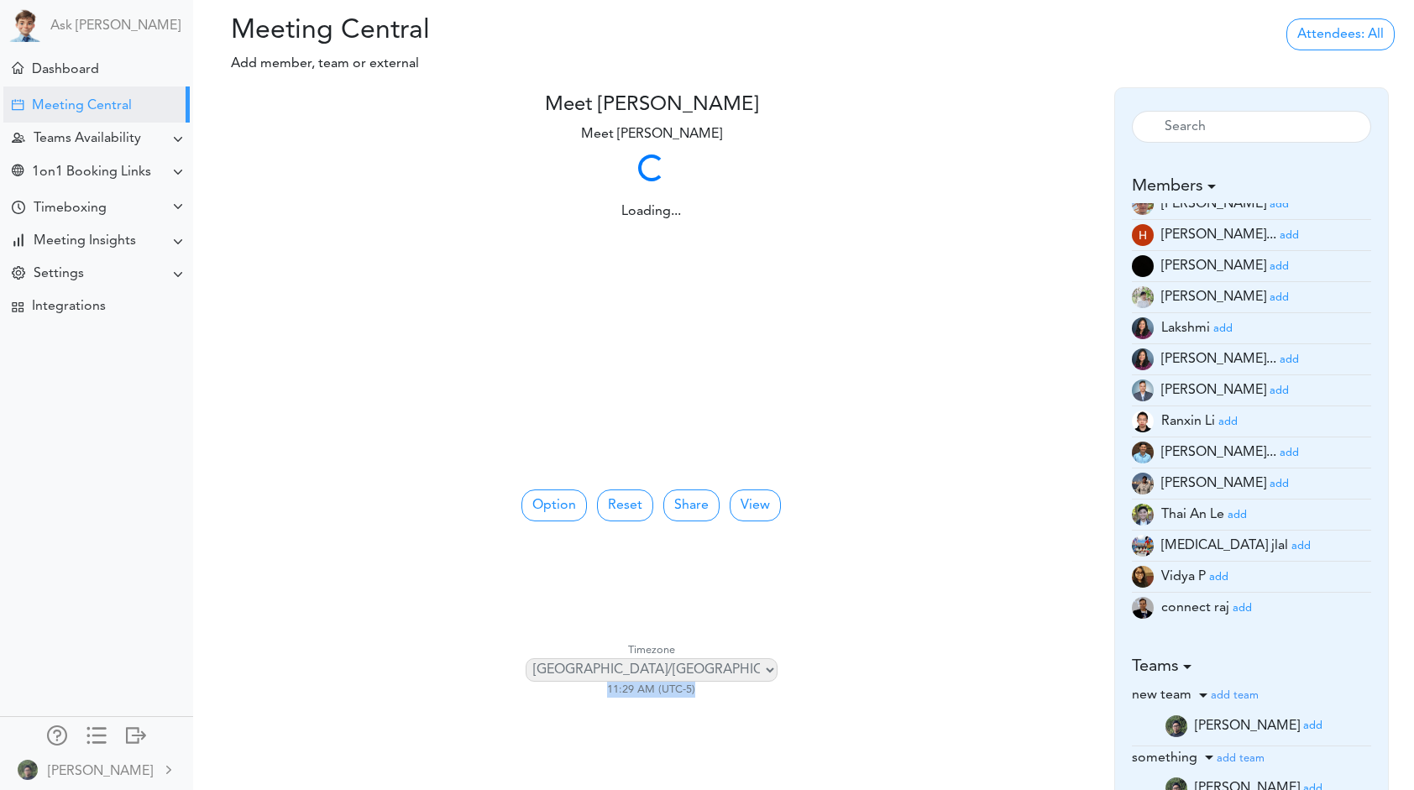
drag, startPoint x: 607, startPoint y: 688, endPoint x: 752, endPoint y: 694, distance: 145.4
click at [752, 694] on center "Timezone Africa/Abidjan Africa/Accra Africa/Addis_Ababa Africa/Algiers Africa/A…" at bounding box center [652, 680] width 704 height 76
drag, startPoint x: 752, startPoint y: 694, endPoint x: 783, endPoint y: 706, distance: 32.7
click at [783, 705] on center "Timezone Africa/Abidjan Africa/Accra Africa/Addis_Ababa Africa/Algiers Africa/A…" at bounding box center [652, 680] width 704 height 76
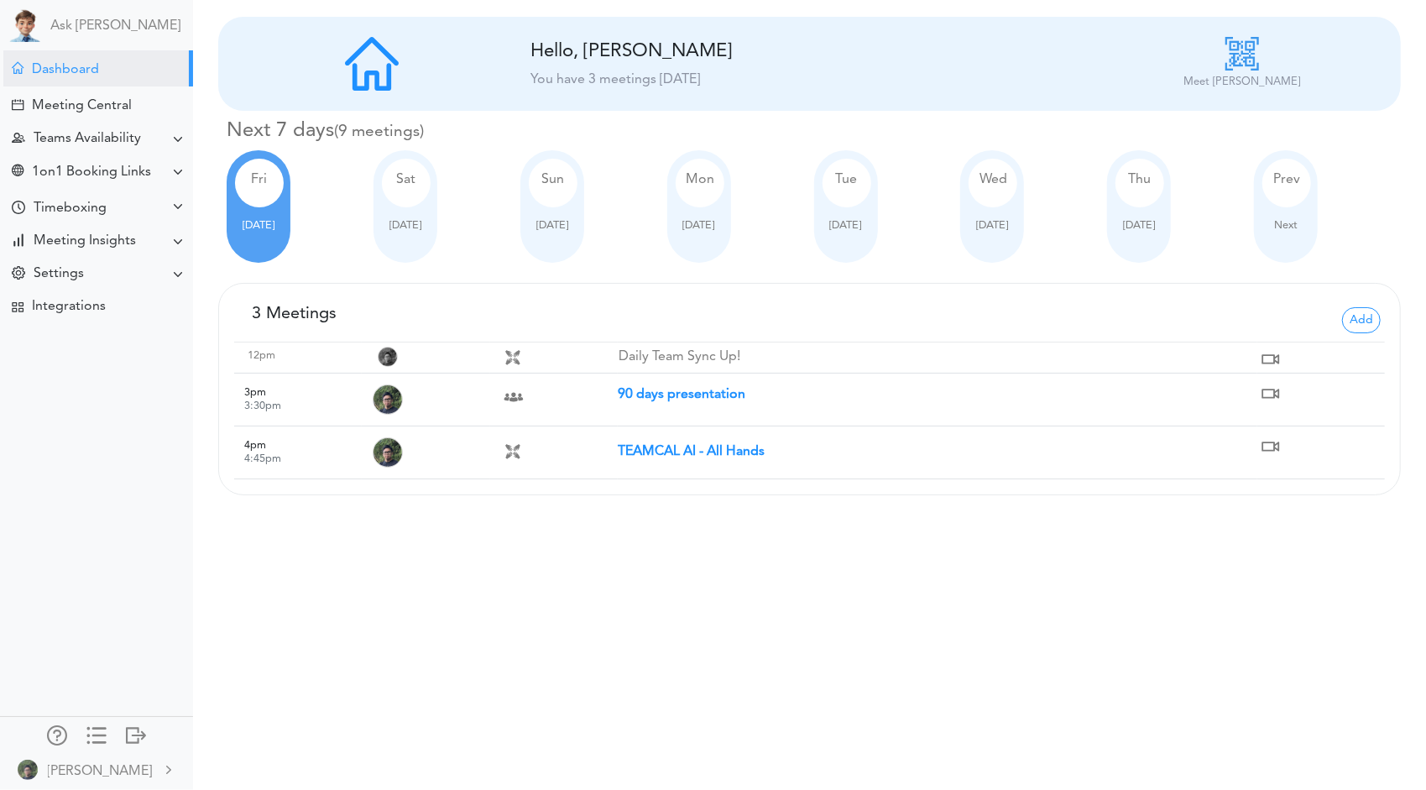
click at [729, 397] on strong "90 days presentation" at bounding box center [682, 394] width 128 height 13
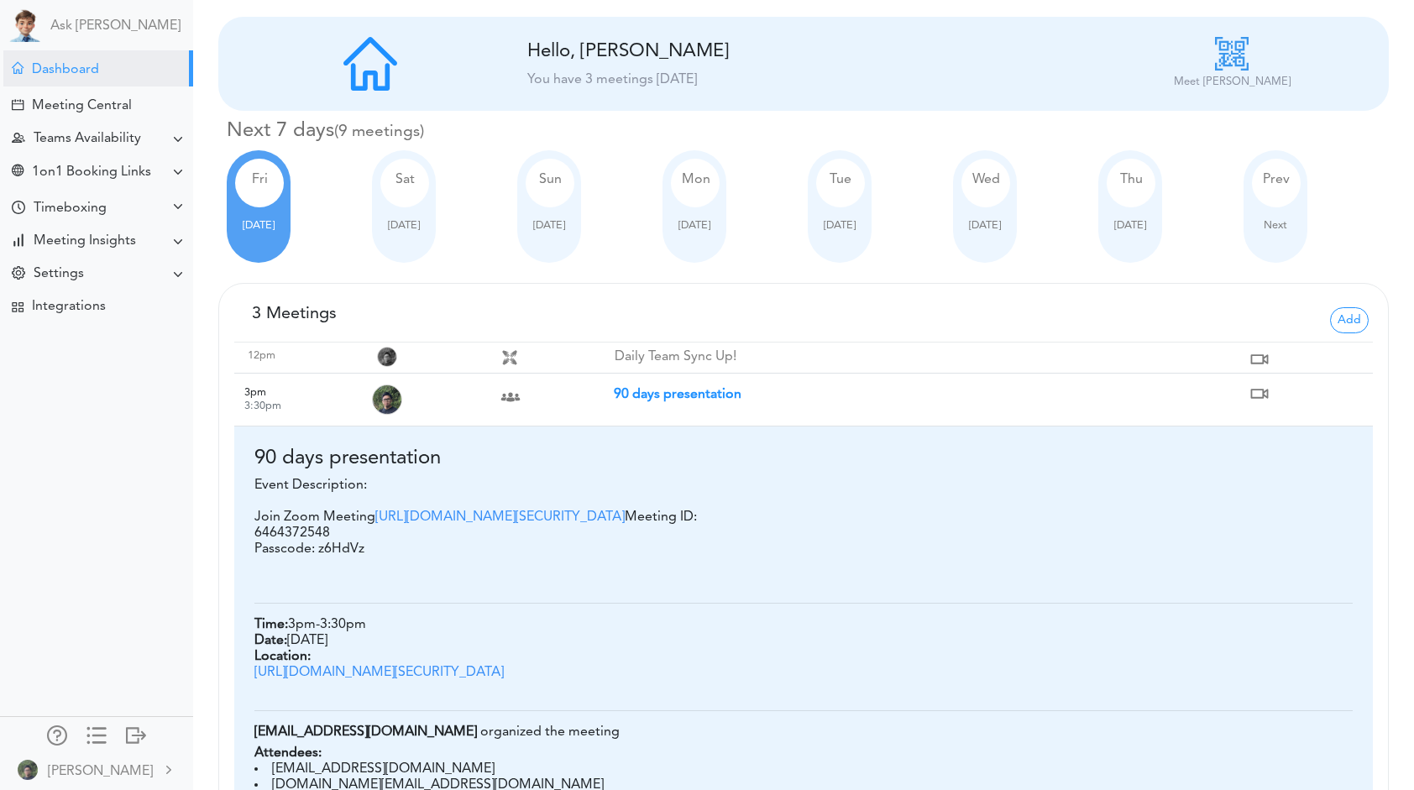
click at [1239, 52] on img at bounding box center [1232, 54] width 34 height 34
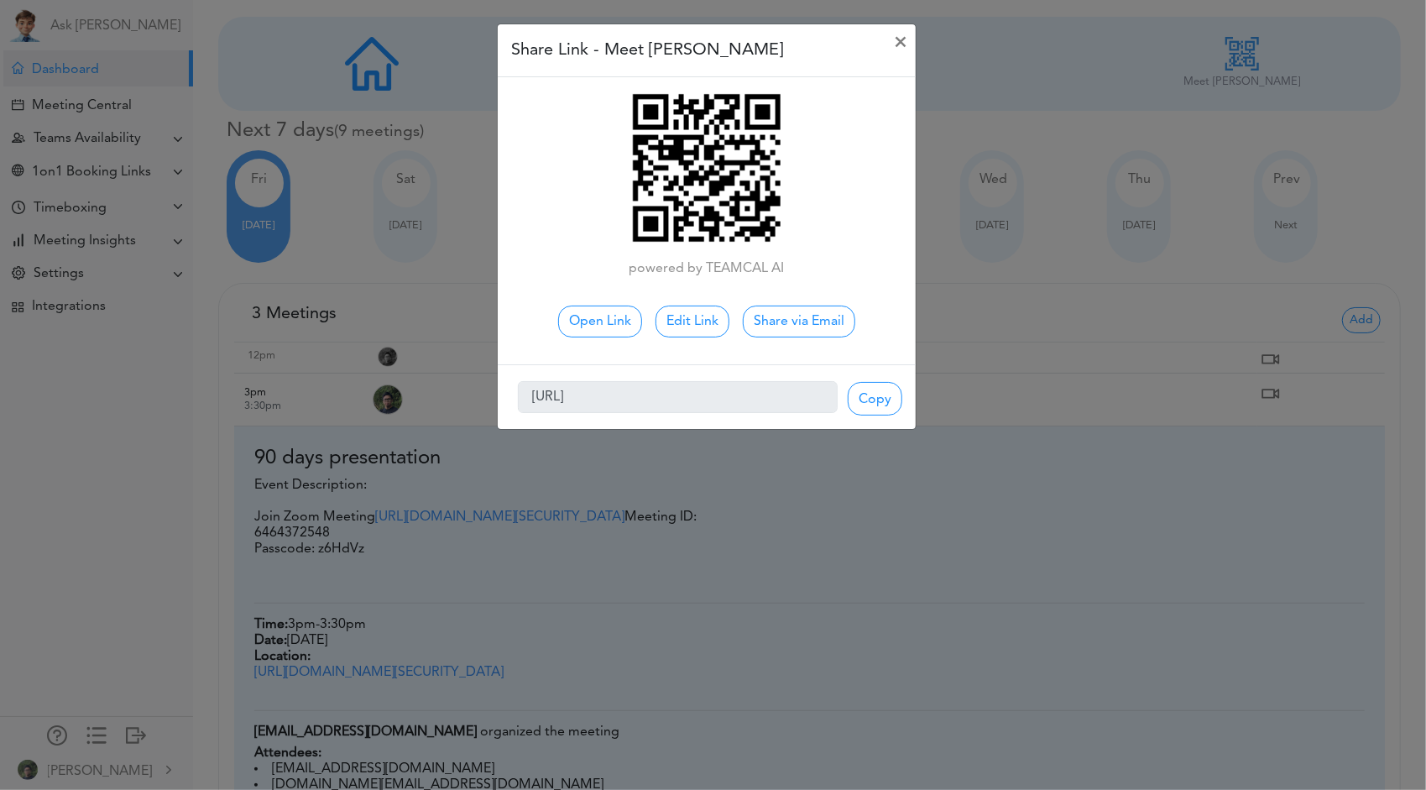
click at [1093, 97] on div "Share Link - Meet Lanhui Chen × powered by TEAMCAL AI Open Link Edit Link Share…" at bounding box center [713, 395] width 1426 height 790
